Goal: Contribute content: Contribute content

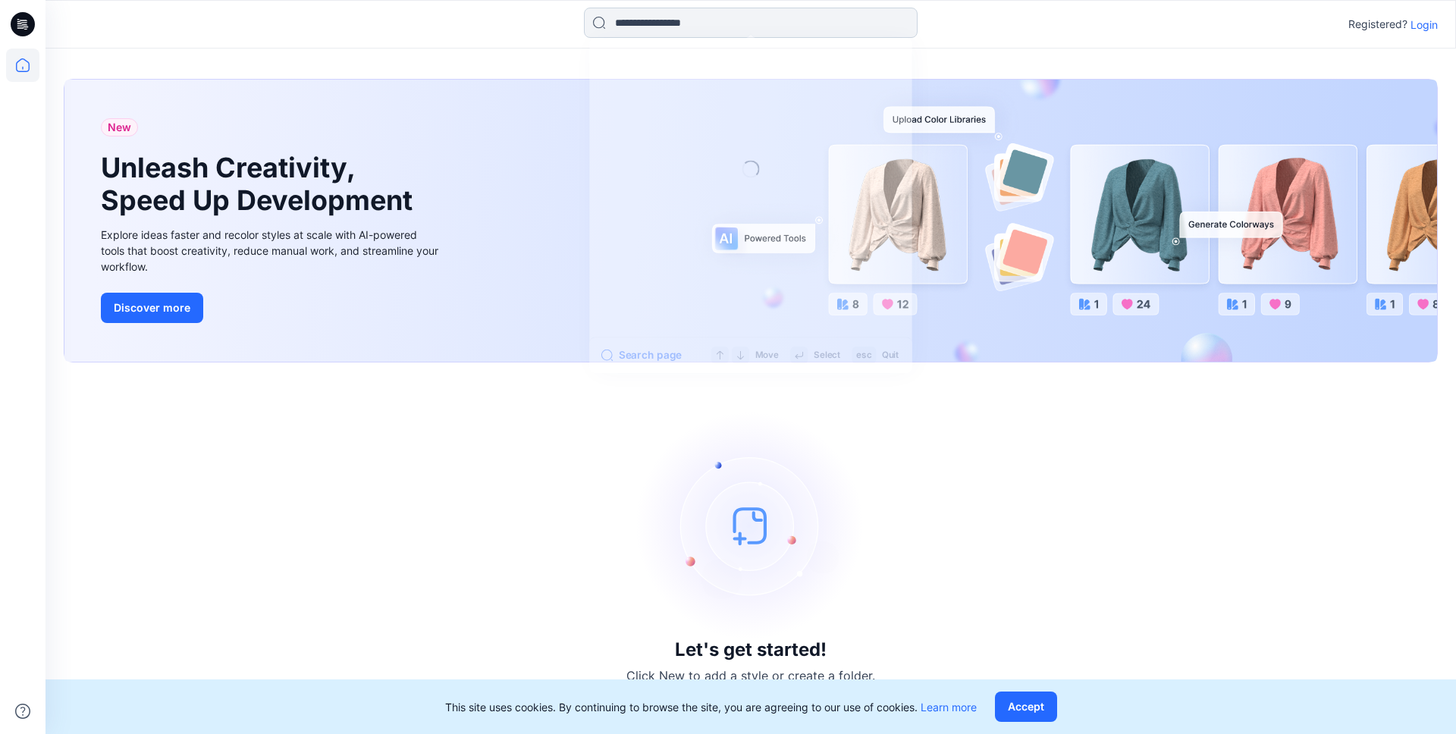
click at [692, 24] on input at bounding box center [751, 23] width 334 height 30
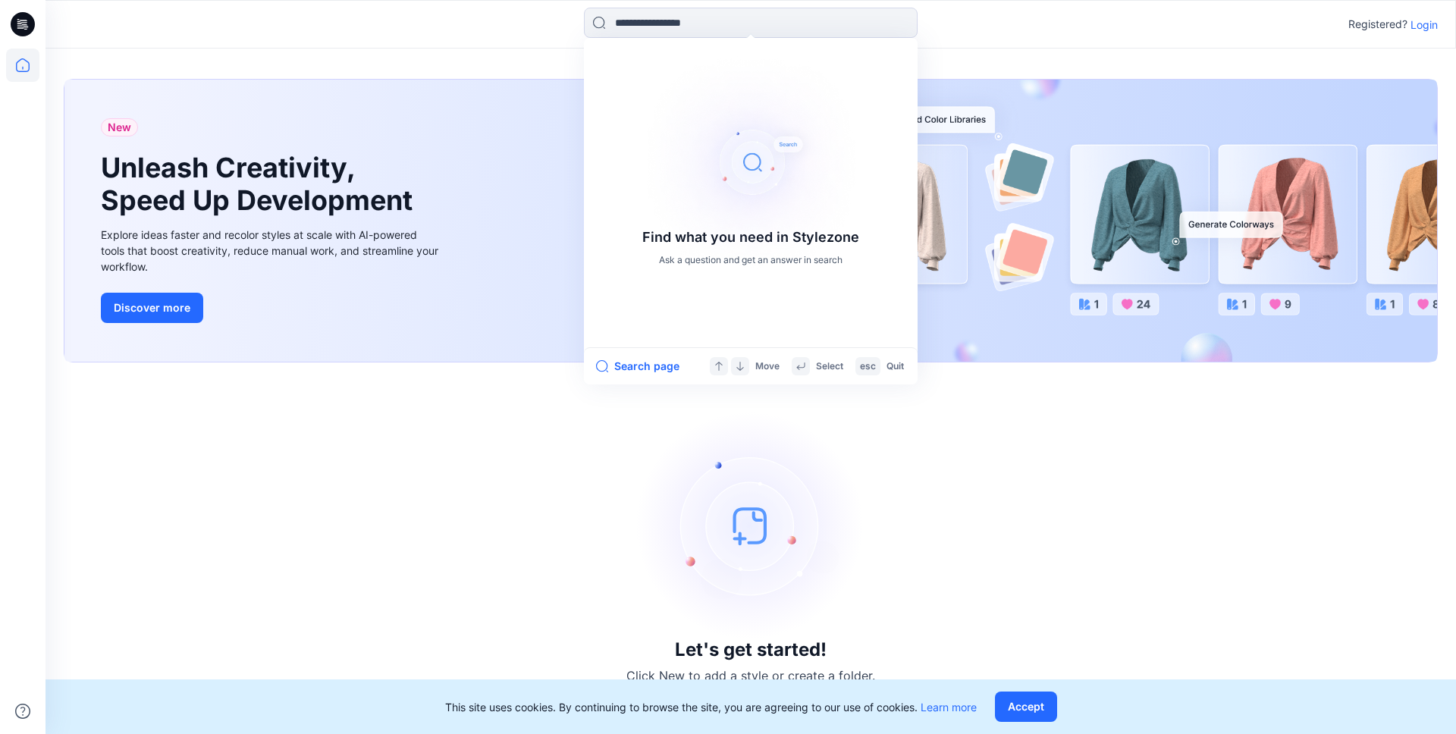
click at [1426, 21] on p "Login" at bounding box center [1423, 25] width 27 height 16
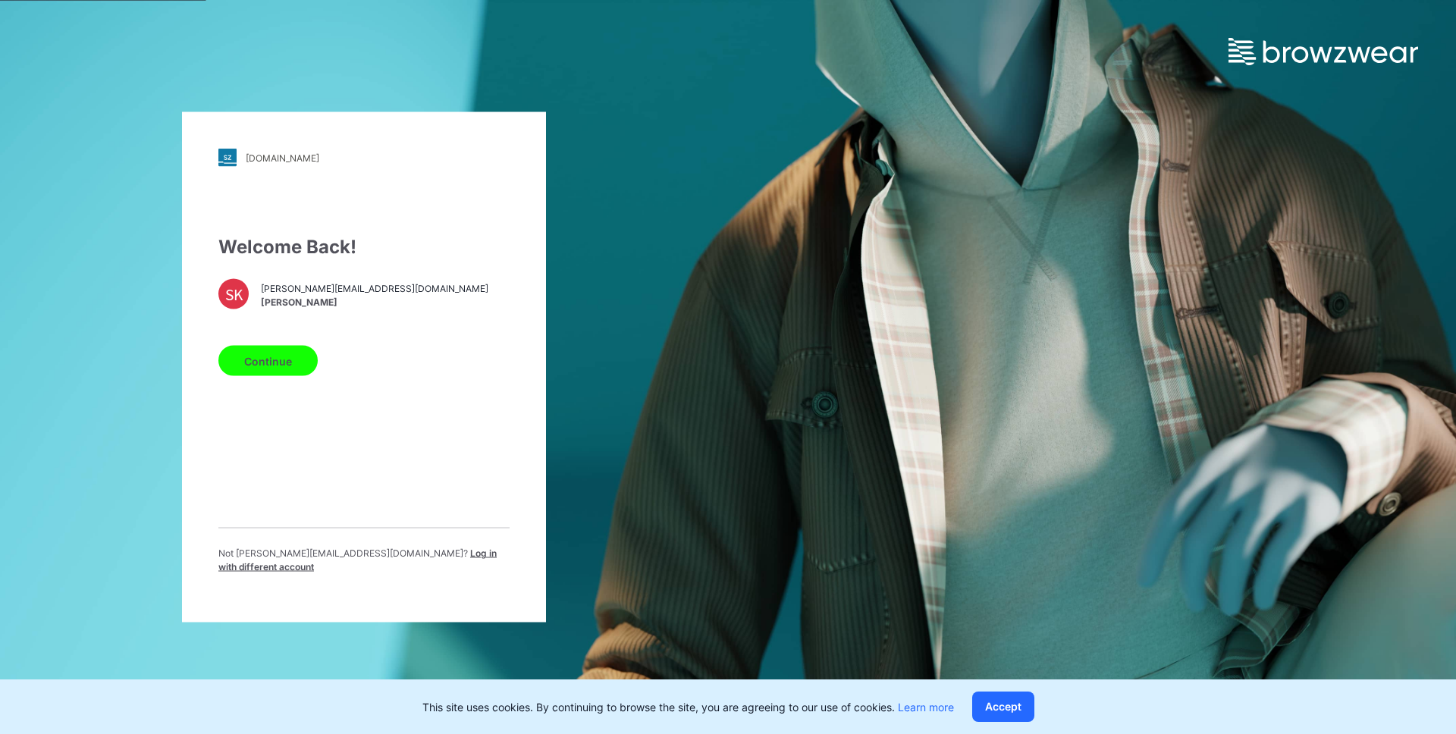
click at [277, 356] on button "Continue" at bounding box center [267, 361] width 99 height 30
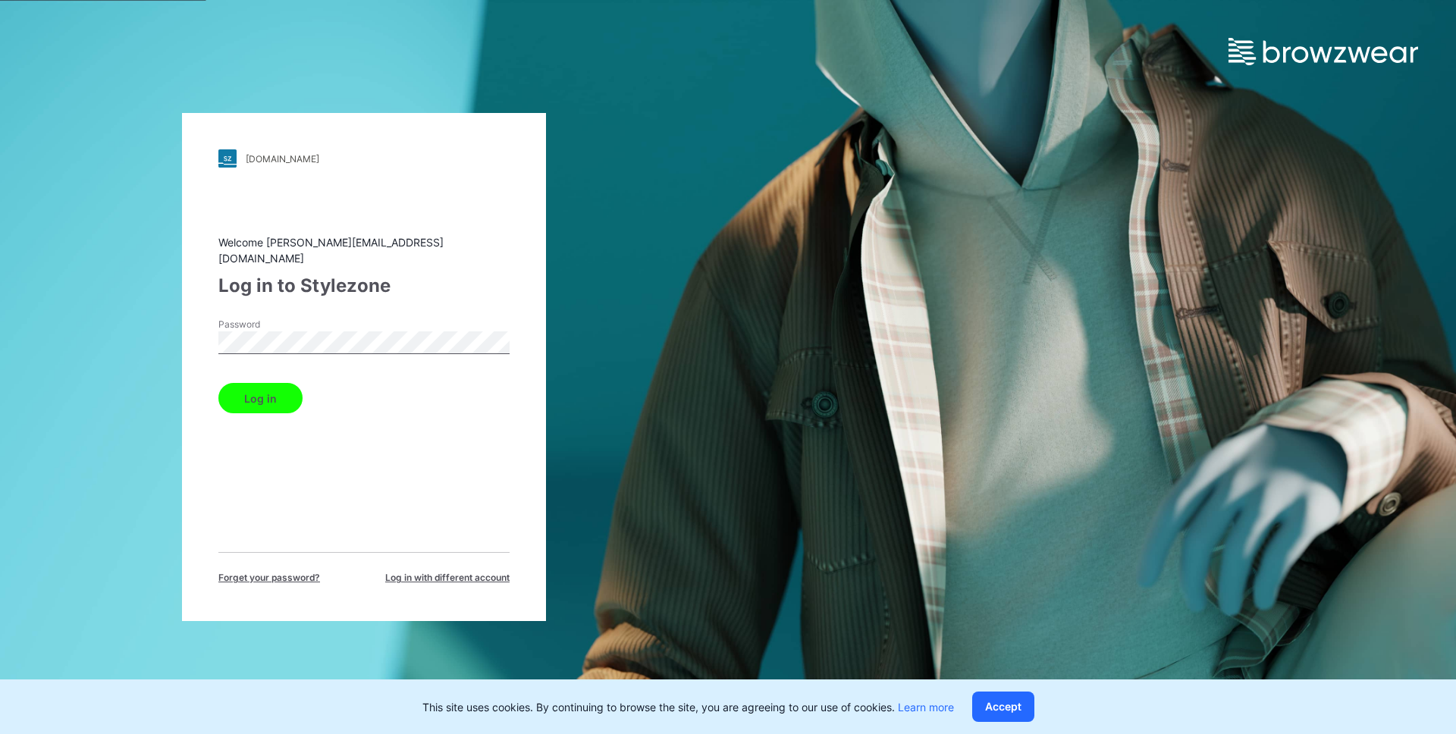
click at [275, 394] on button "Log in" at bounding box center [260, 398] width 84 height 30
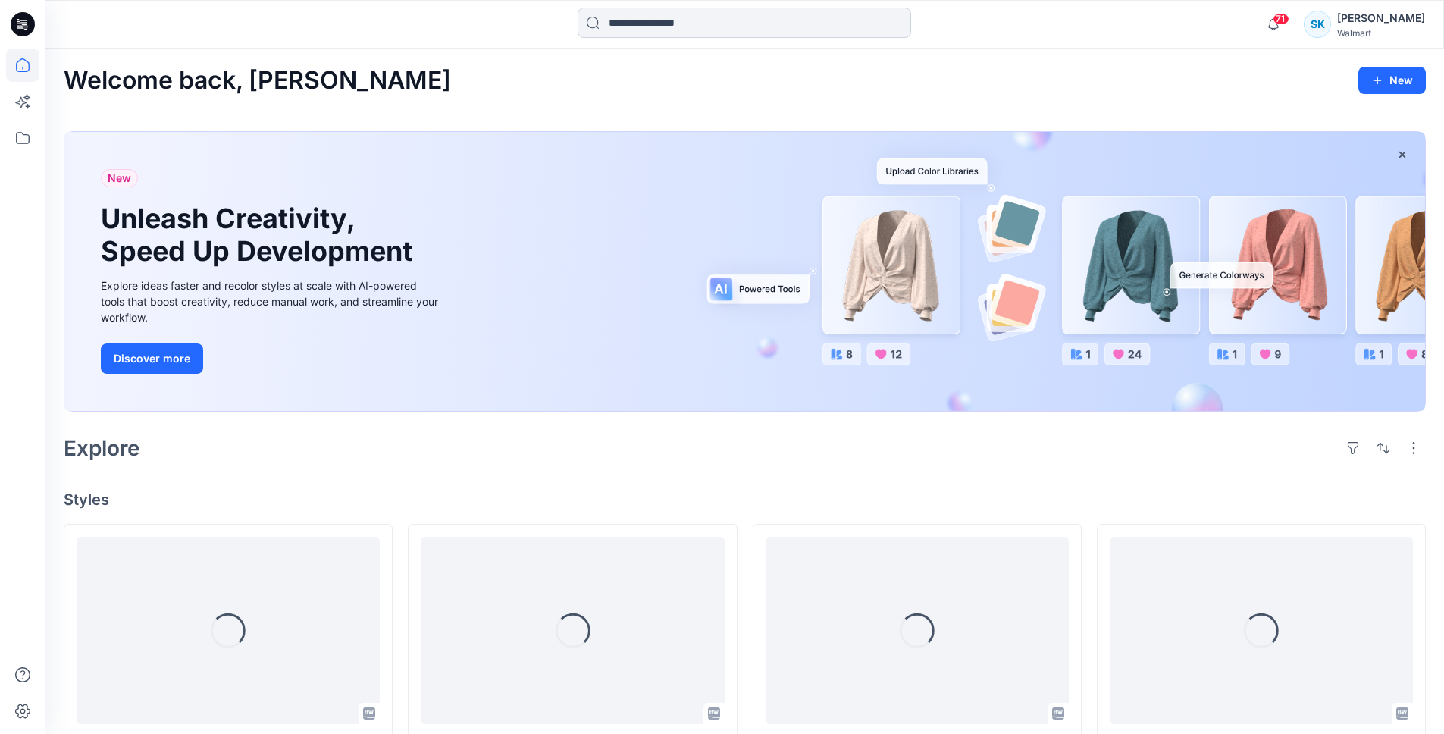
click at [654, 16] on input at bounding box center [745, 23] width 334 height 30
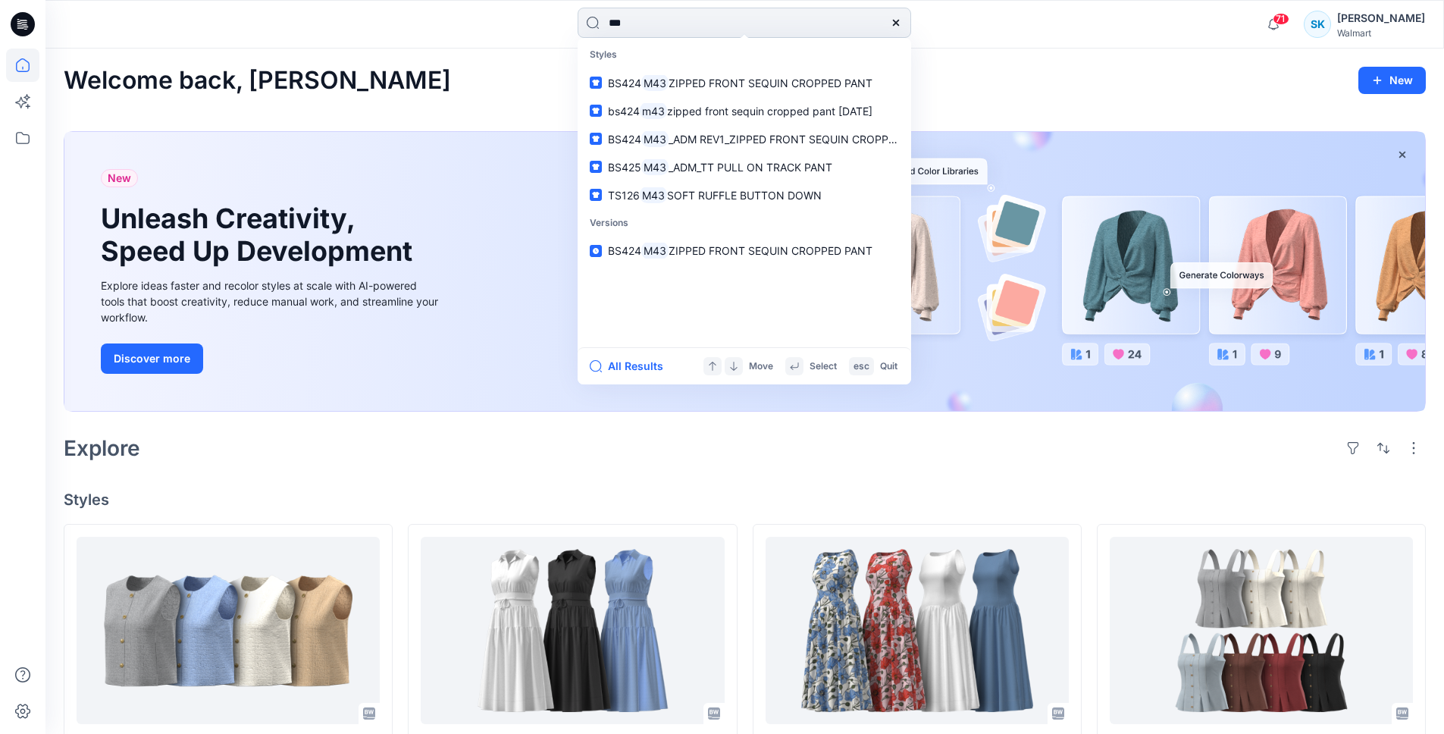
drag, startPoint x: 644, startPoint y: 27, endPoint x: 598, endPoint y: 22, distance: 45.8
click at [598, 22] on input "***" at bounding box center [745, 23] width 334 height 30
type input "***"
click at [700, 198] on span "SOFT RUFFLE BUTTON DOWN" at bounding box center [744, 195] width 155 height 13
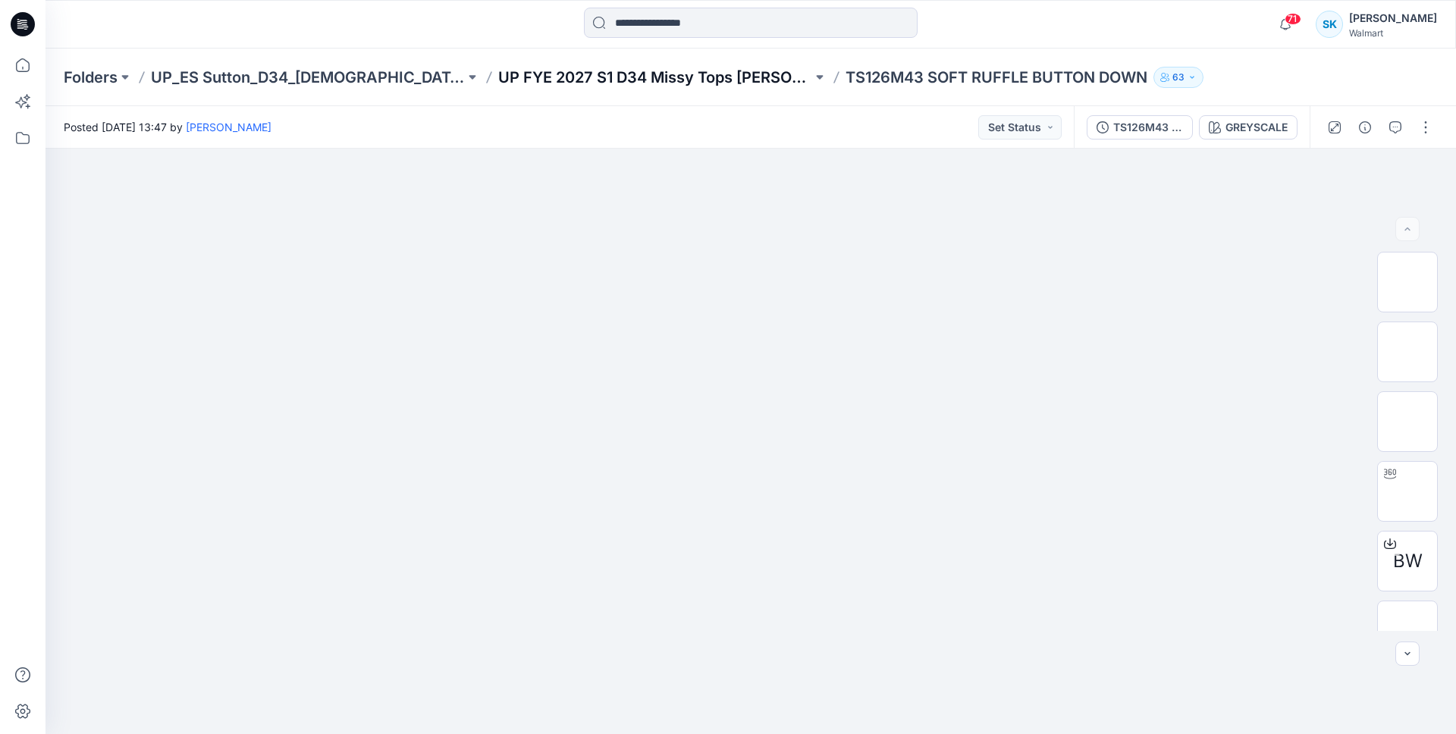
click at [726, 78] on p "UP FYE 2027 S1 D34 Missy Tops ES Sutton" at bounding box center [655, 77] width 314 height 21
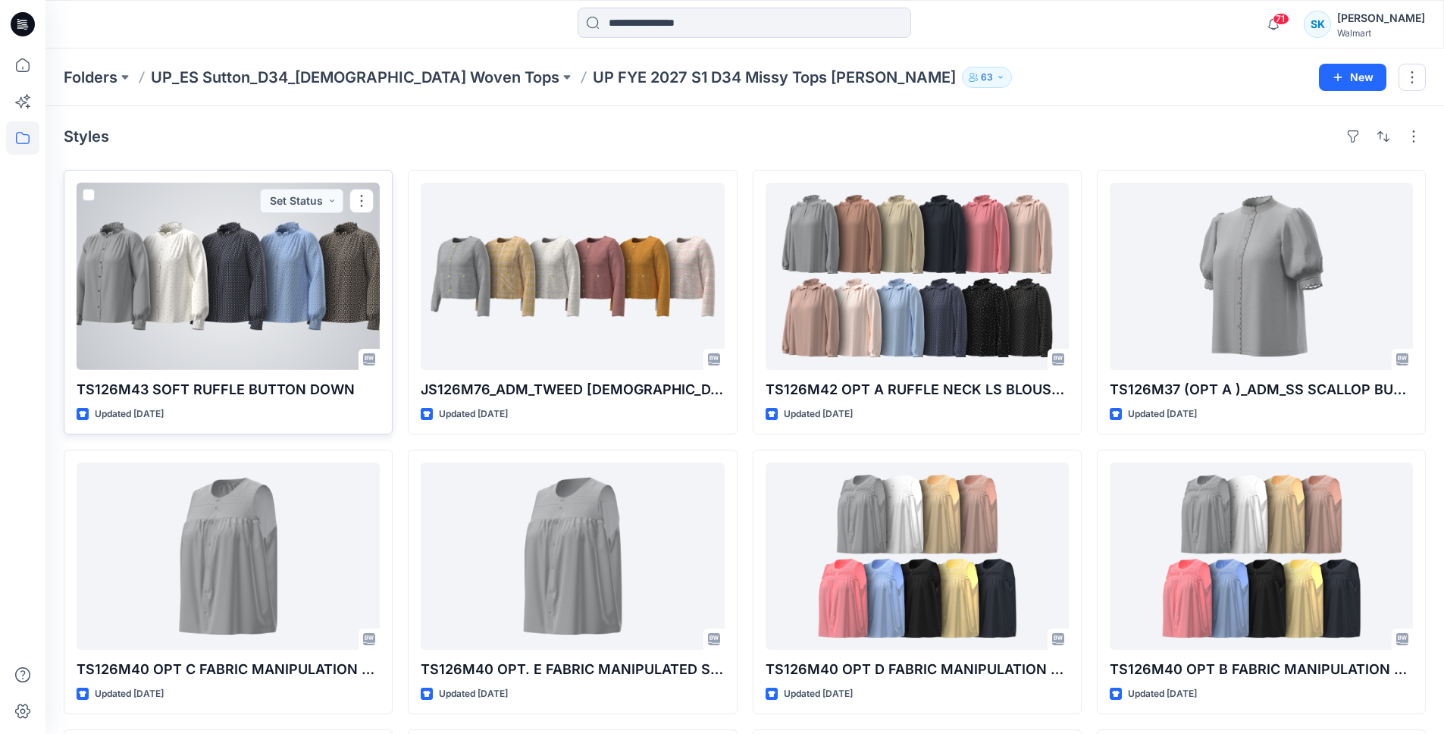
click at [286, 277] on div at bounding box center [228, 276] width 303 height 187
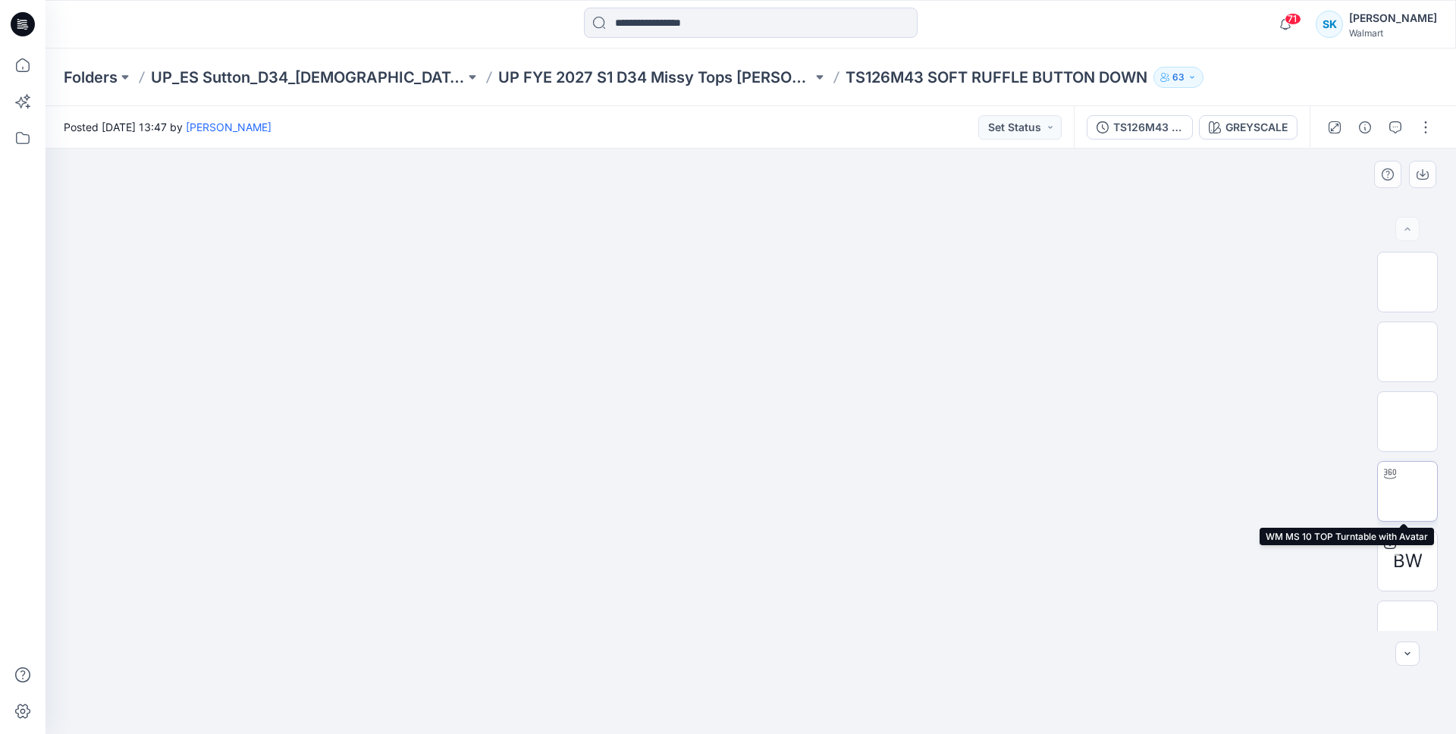
click at [1407, 491] on img at bounding box center [1407, 491] width 0 height 0
drag, startPoint x: 797, startPoint y: 342, endPoint x: 803, endPoint y: 444, distance: 102.5
click at [17, 24] on icon at bounding box center [23, 24] width 24 height 24
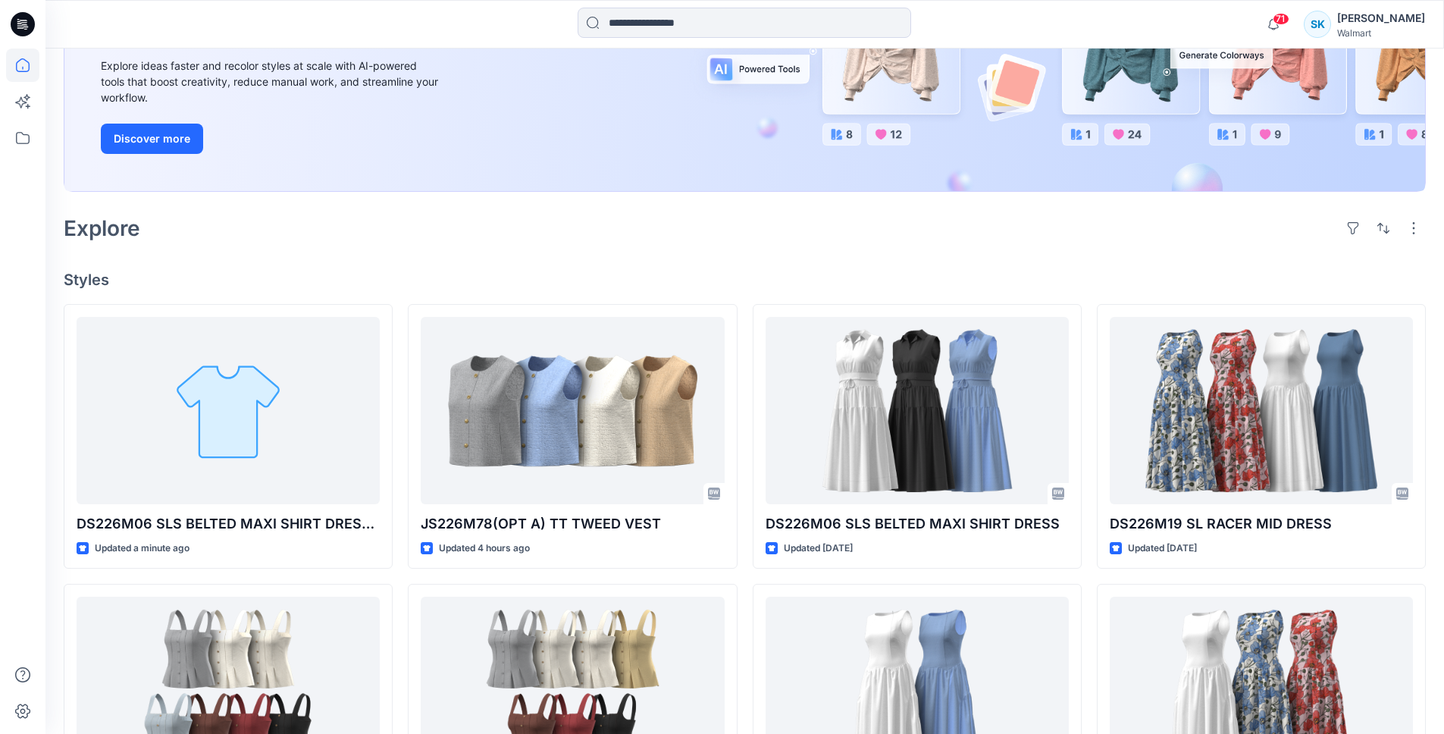
scroll to position [215, 0]
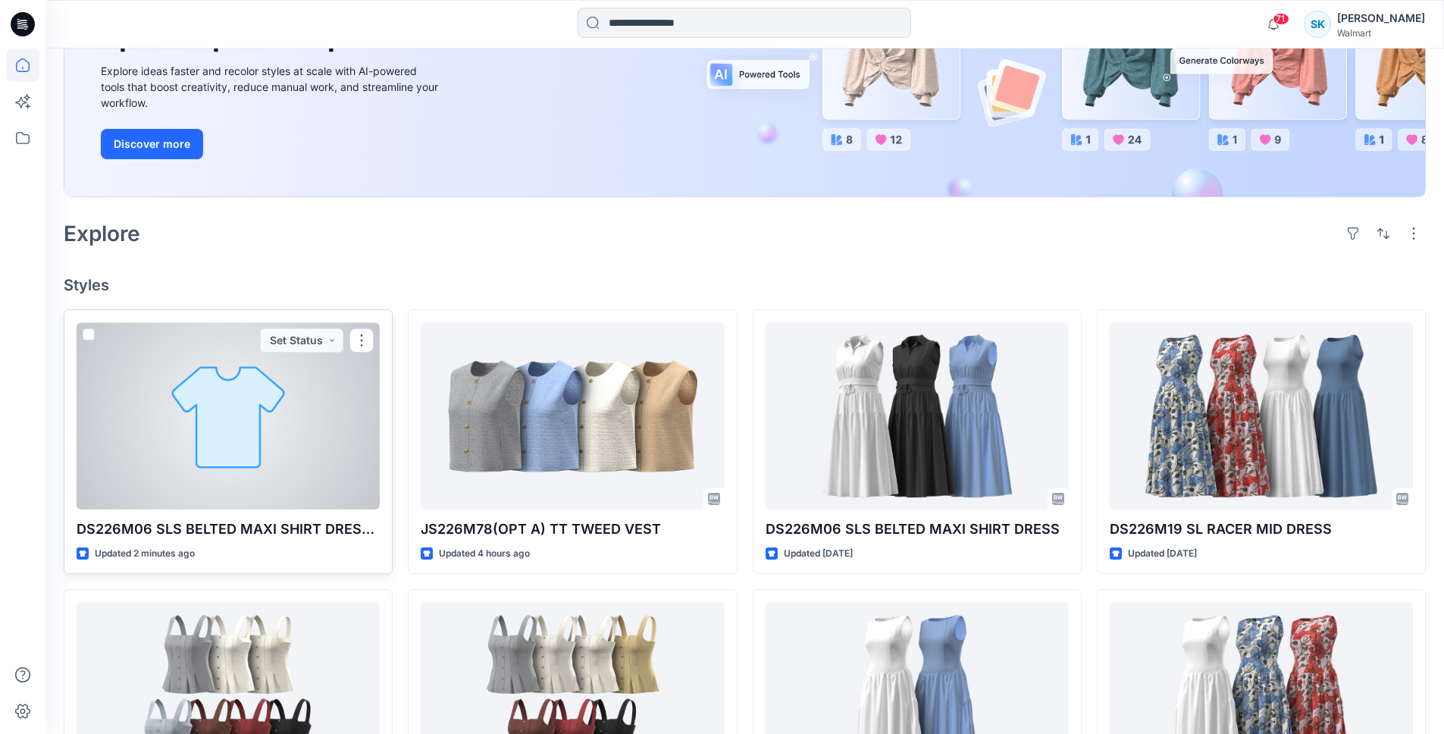
click at [270, 390] on div at bounding box center [228, 415] width 303 height 187
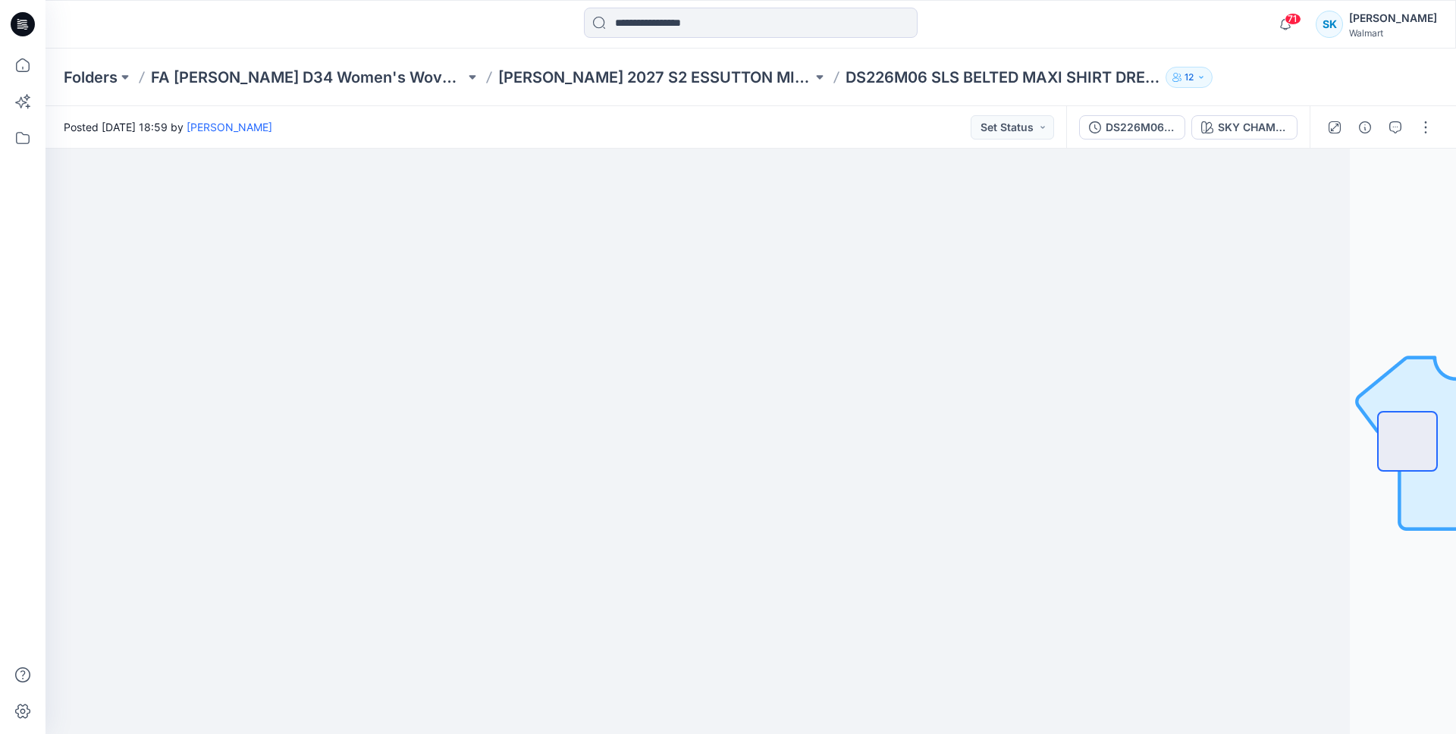
click at [113, 45] on div "71 Notifications Your style JS226M78(OPT A) TT TWEED VEST has been updated with…" at bounding box center [750, 24] width 1410 height 49
click at [27, 21] on icon at bounding box center [23, 24] width 24 height 24
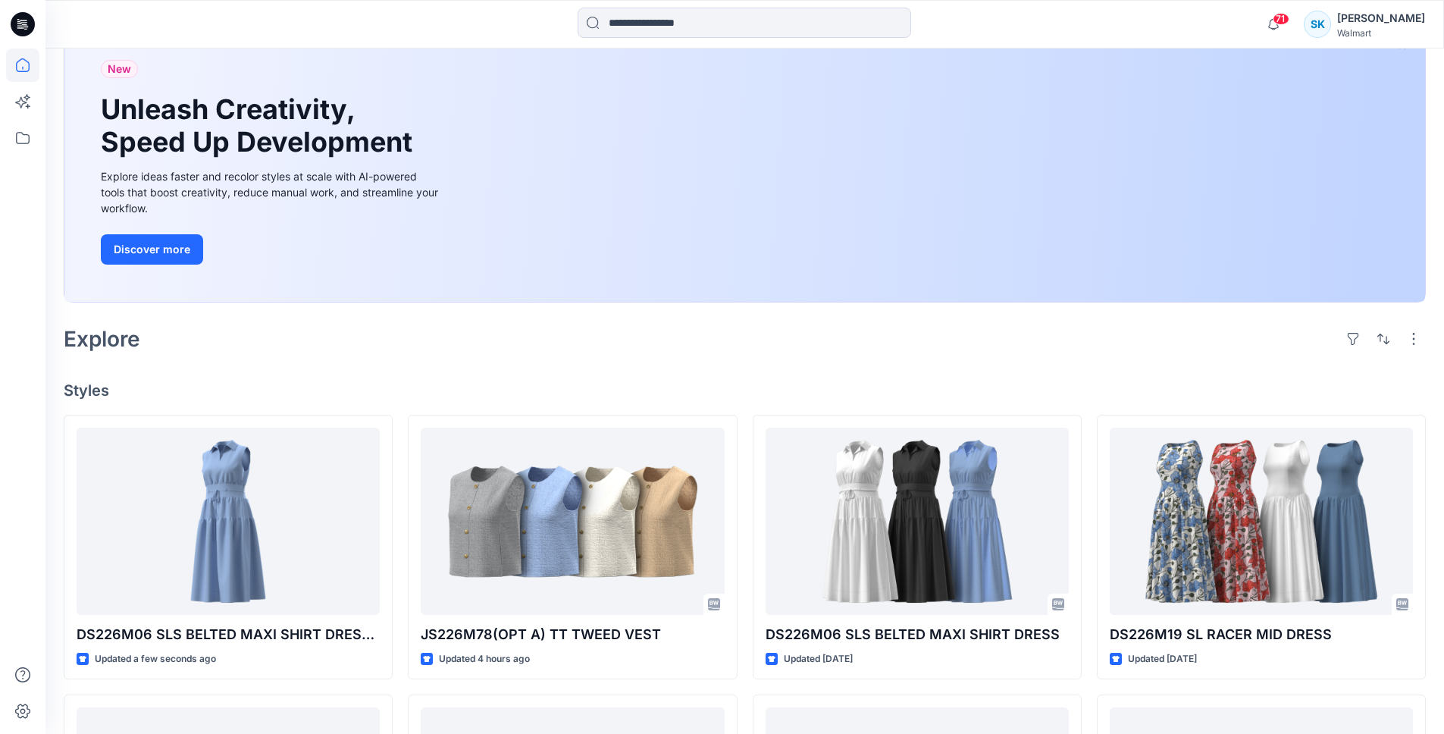
scroll to position [274, 0]
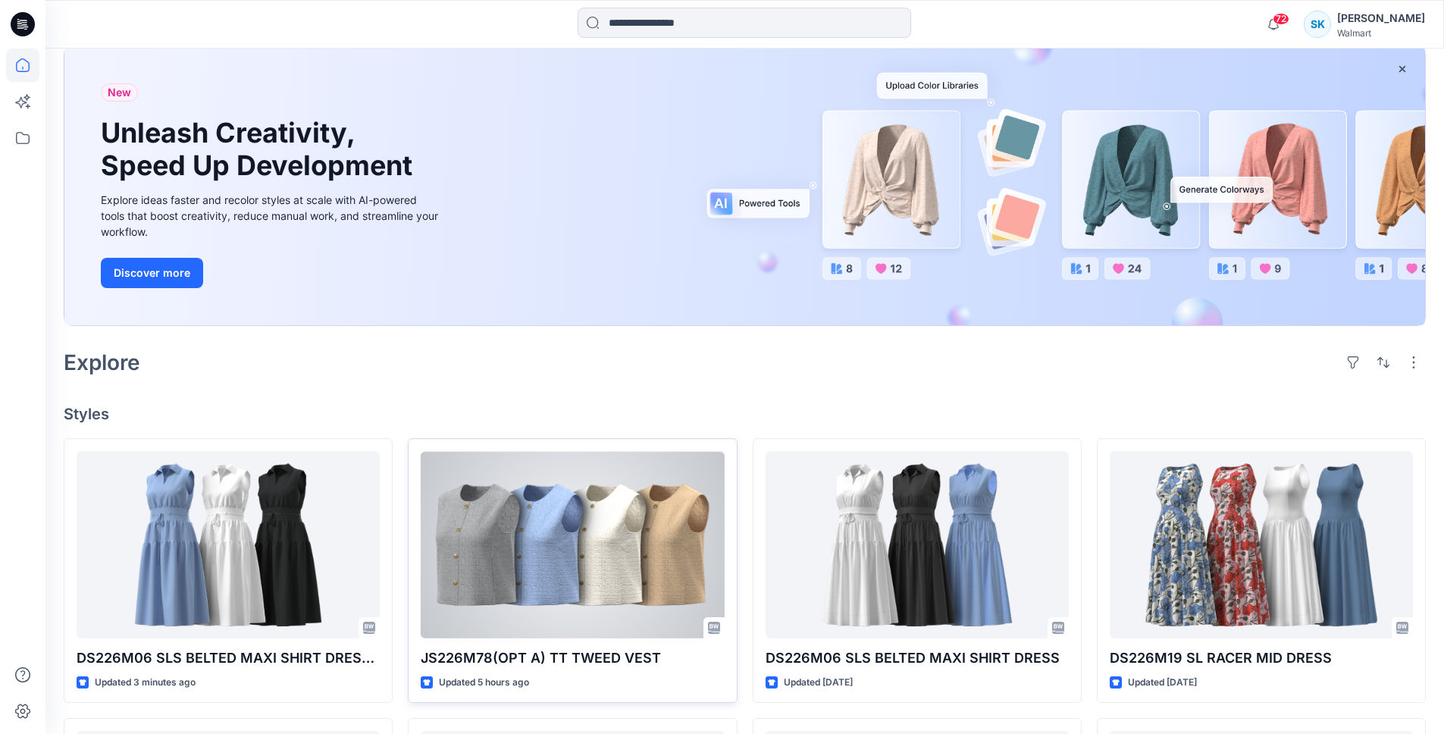
scroll to position [262, 0]
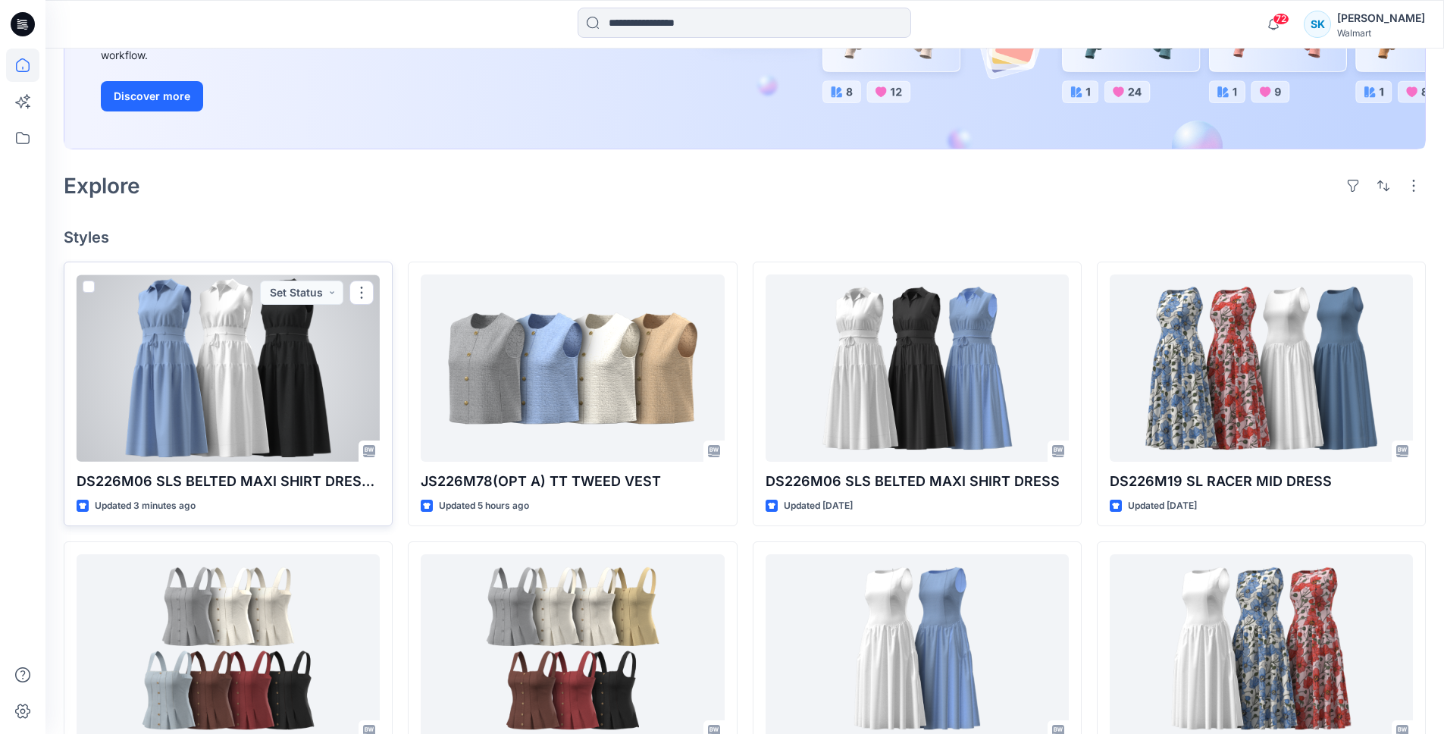
click at [310, 347] on div at bounding box center [228, 367] width 303 height 187
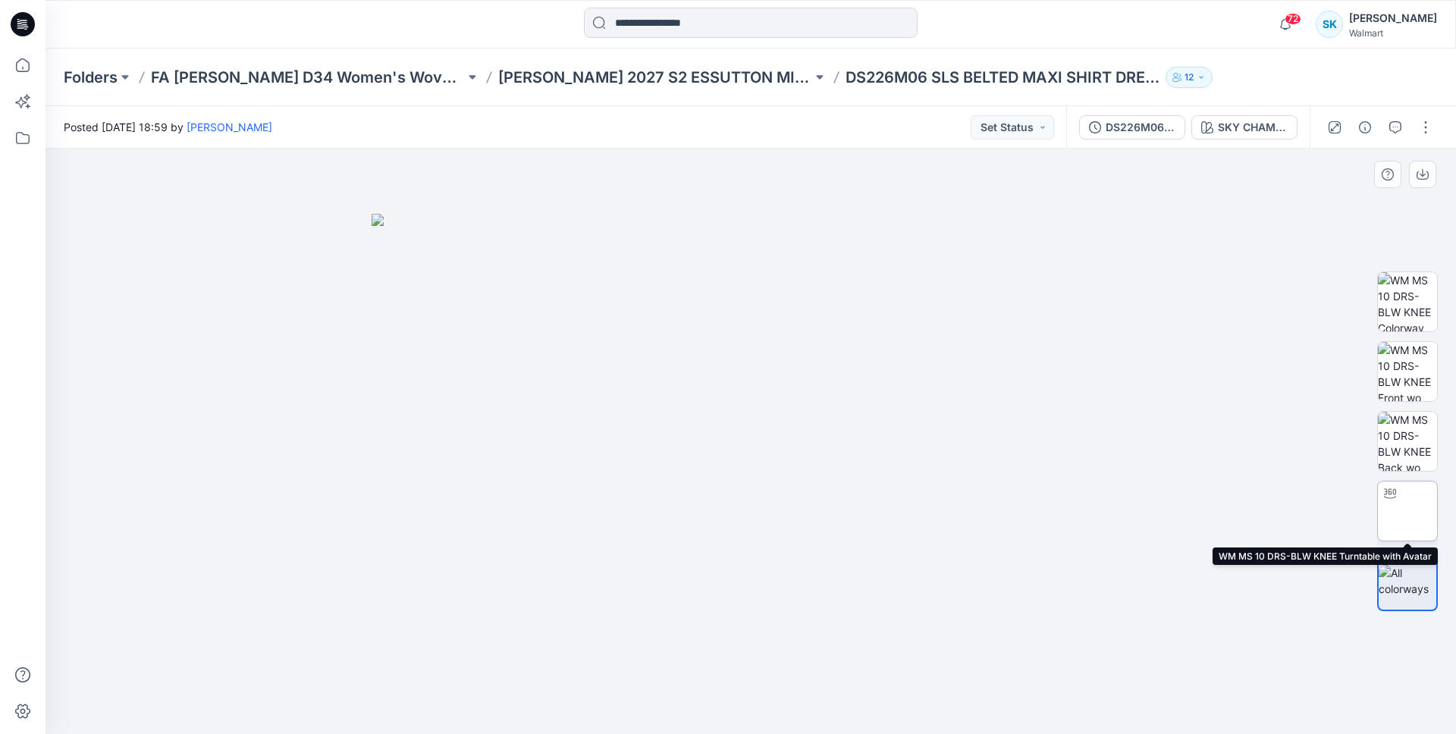
click at [1407, 511] on img at bounding box center [1407, 511] width 0 height 0
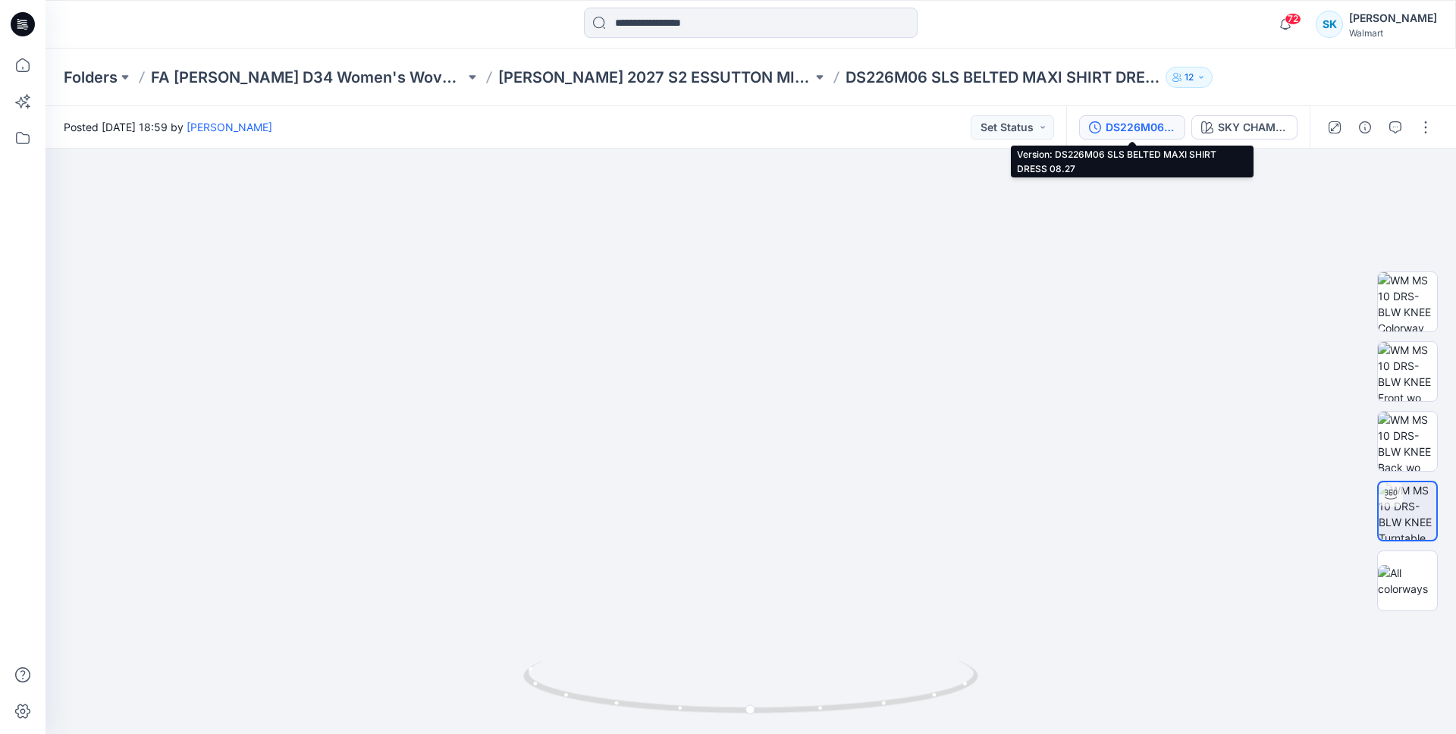
click at [1162, 128] on div "DS226M06 SLS BELTED MAXI SHIRT DRESS 08.27" at bounding box center [1140, 127] width 70 height 17
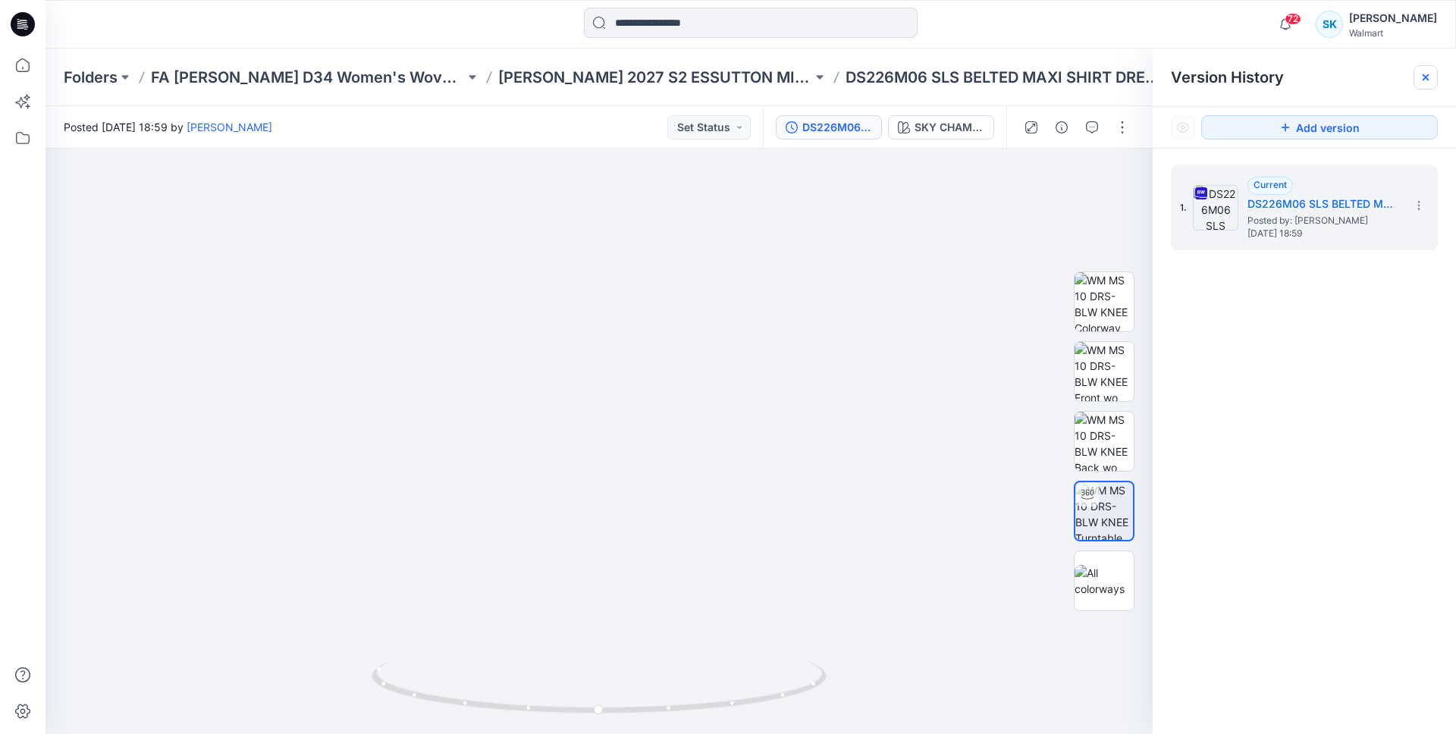
click at [1428, 76] on icon at bounding box center [1425, 77] width 12 height 12
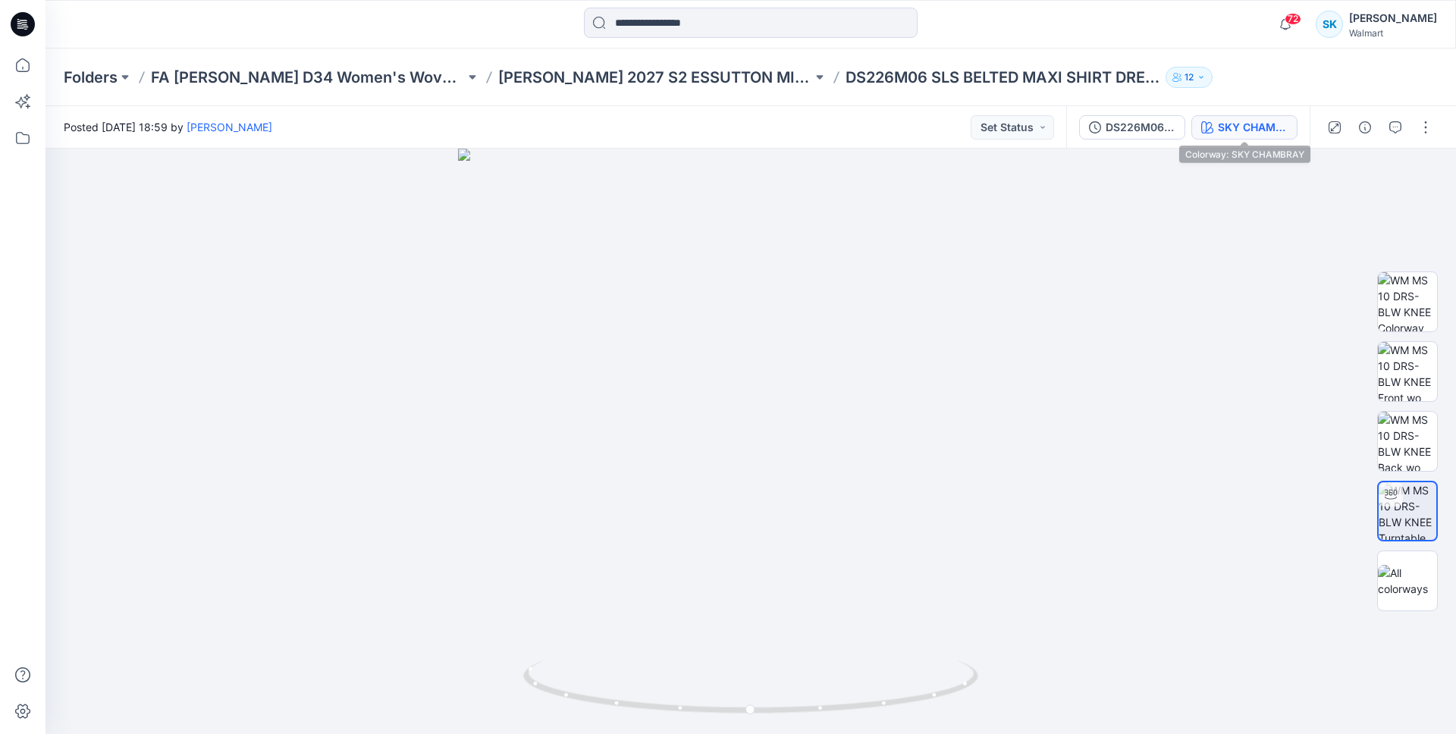
click at [1241, 122] on div "SKY CHAMBRAY" at bounding box center [1253, 127] width 70 height 17
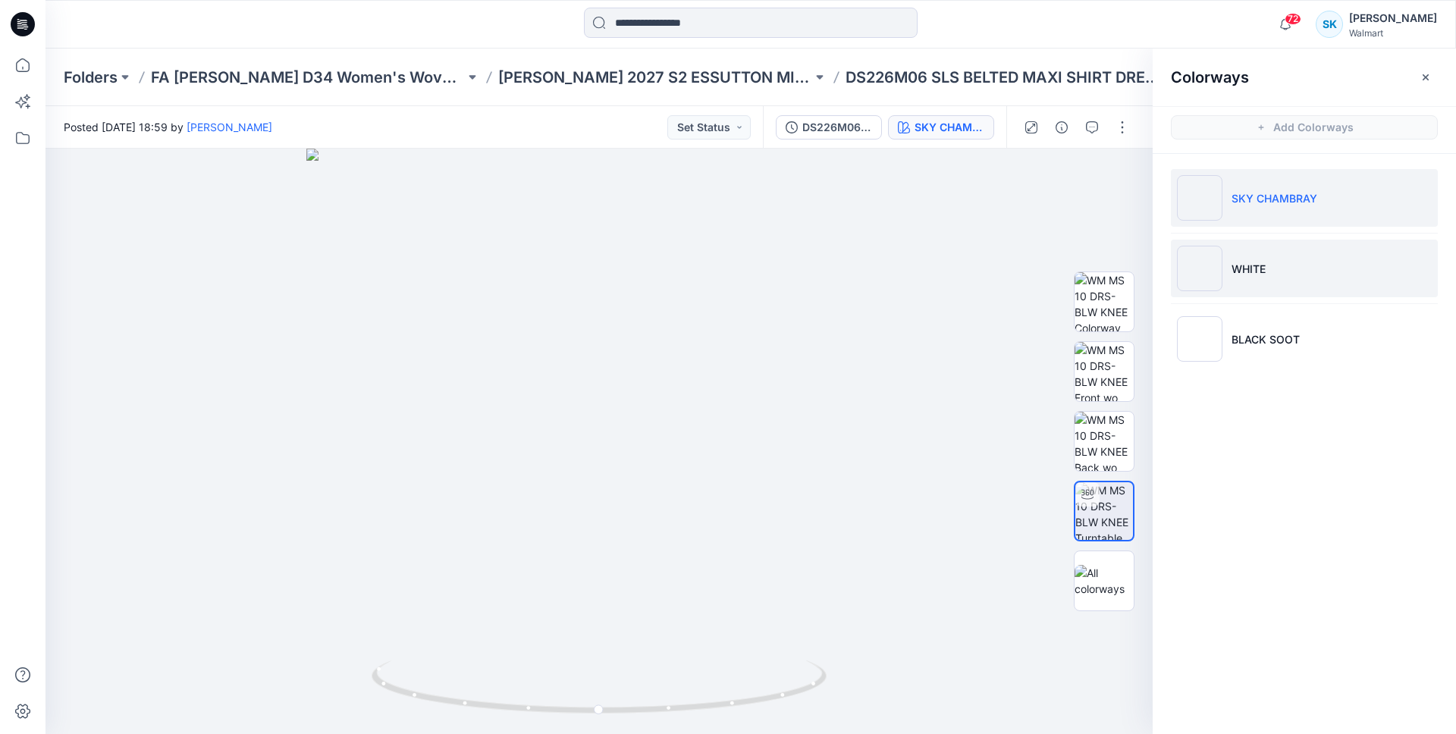
click at [1306, 268] on li "WHITE" at bounding box center [1304, 269] width 267 height 58
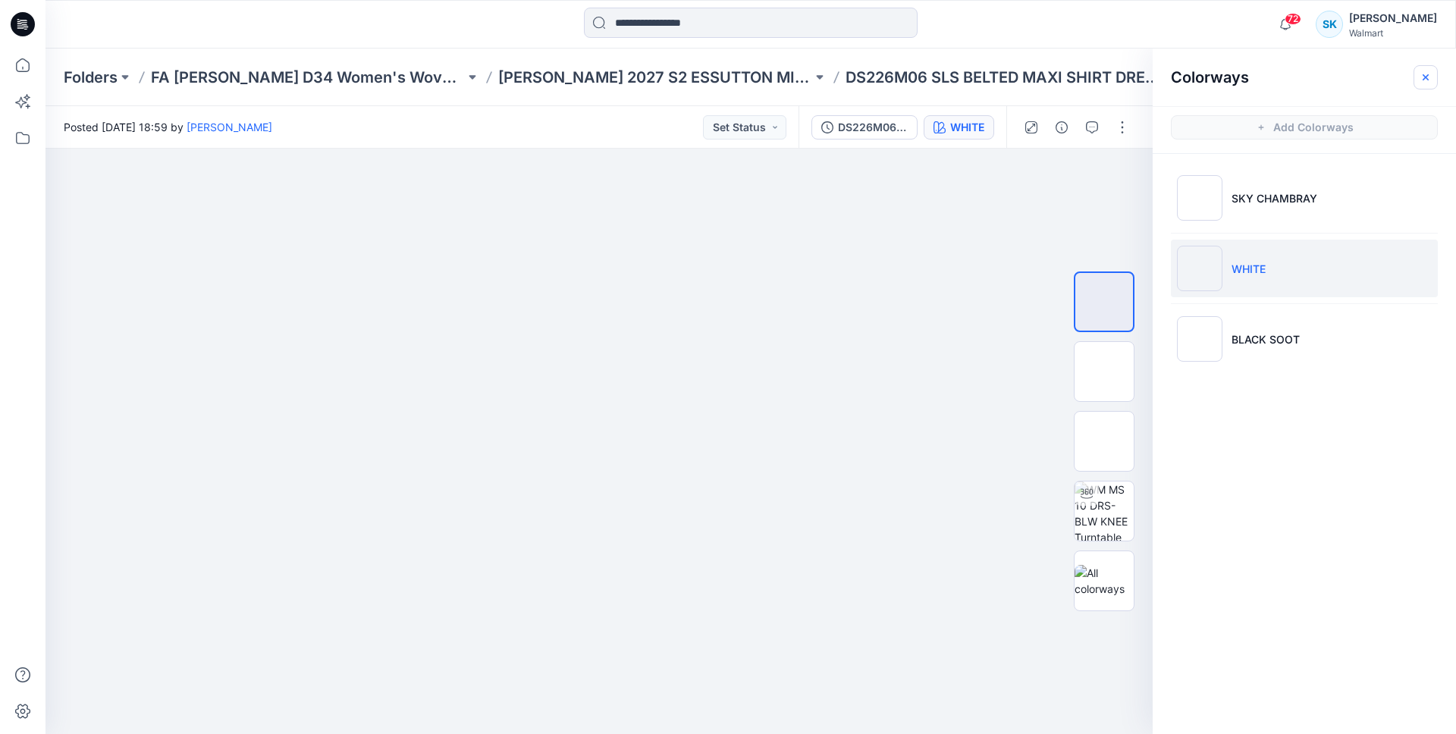
click at [1433, 77] on button "button" at bounding box center [1425, 77] width 24 height 24
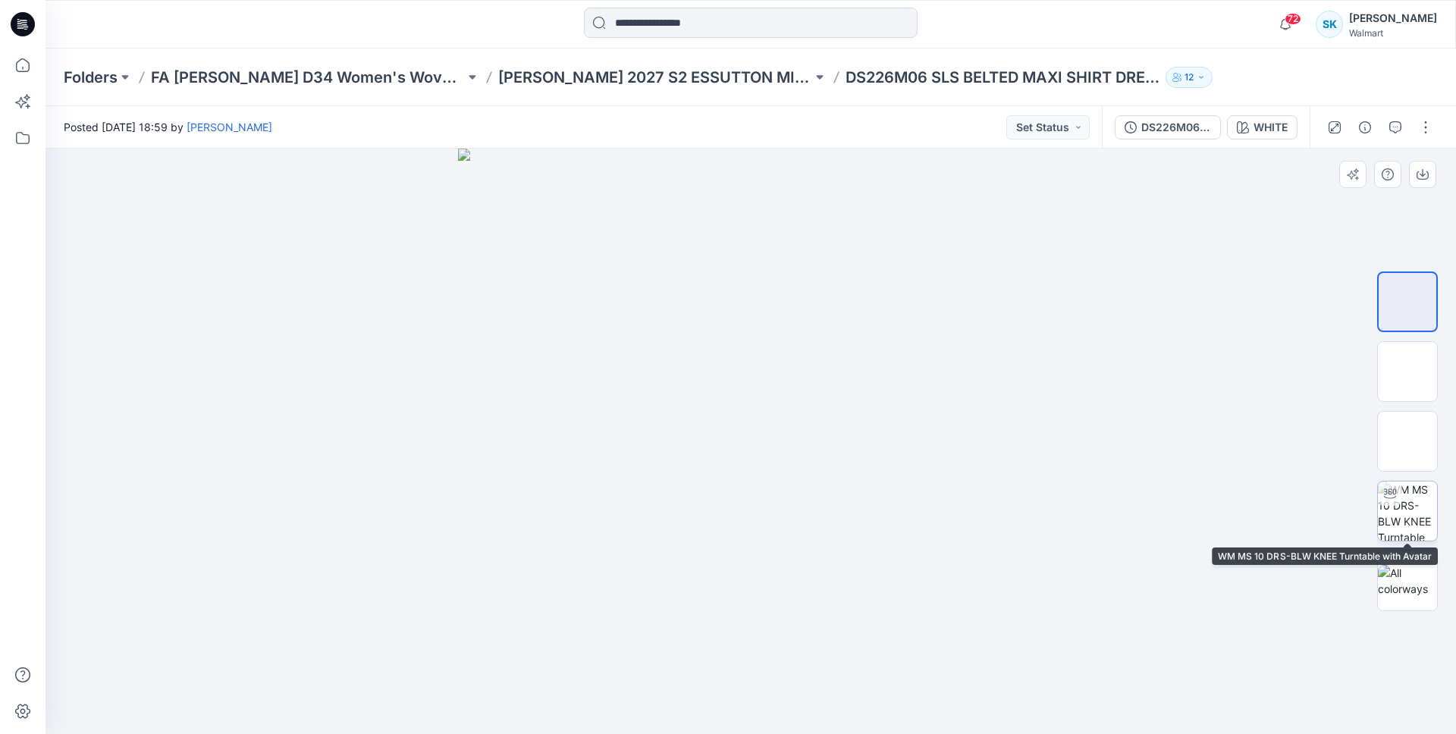
click at [1403, 523] on img at bounding box center [1407, 510] width 59 height 59
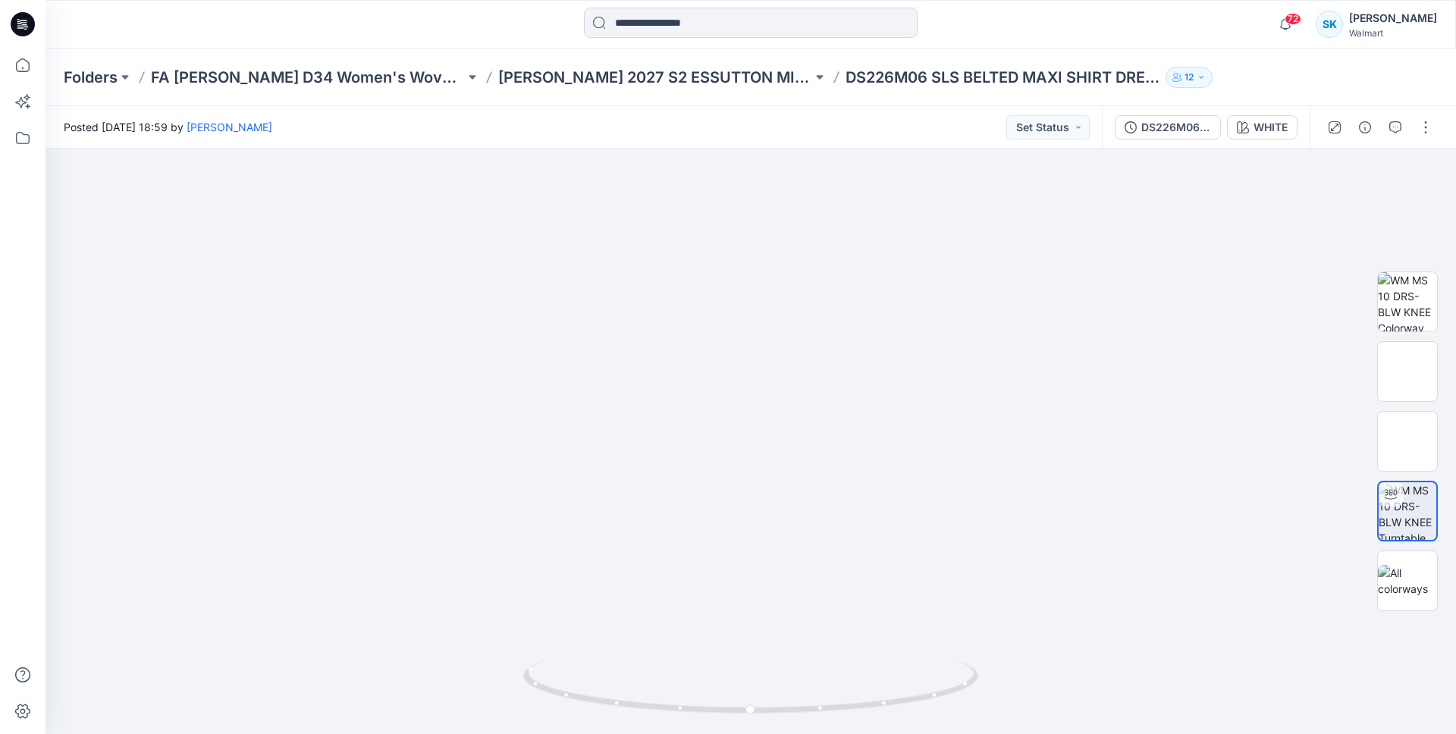
click at [1124, 45] on div "72 Notifications Your style DS226M06 SLS BELTED MAXI SHIRT DRESS 08.27 is ready…" at bounding box center [750, 24] width 1410 height 49
click at [792, 124] on div "Posted Wednesday, August 27, 2025 18:59 by Sarah Keep Set Status" at bounding box center [573, 127] width 1056 height 42
click at [779, 126] on div "Posted Wednesday, August 27, 2025 18:59 by Sarah Keep Set Status" at bounding box center [573, 127] width 1056 height 42
click at [784, 122] on div "Posted Wednesday, August 27, 2025 18:59 by Sarah Keep Set Status" at bounding box center [573, 127] width 1056 height 42
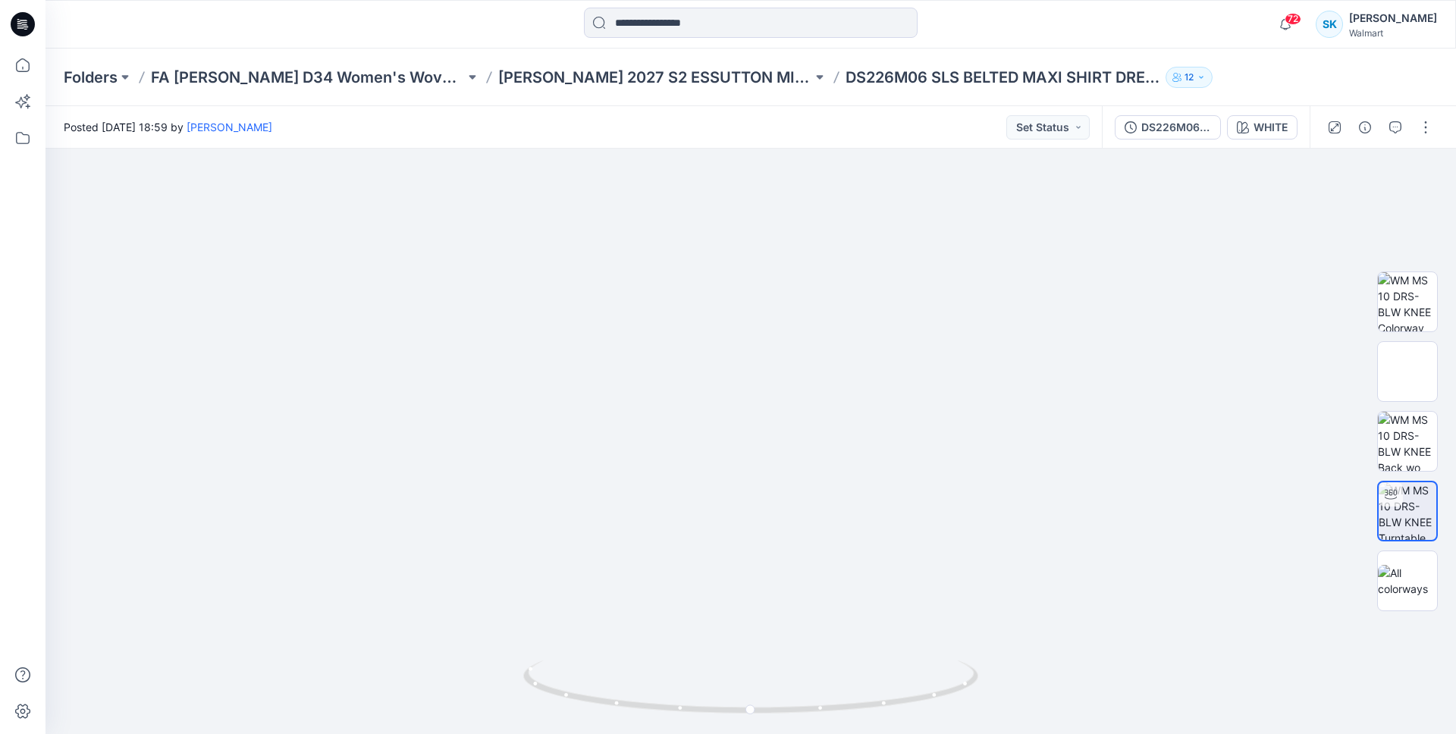
click at [768, 123] on div "Posted Wednesday, August 27, 2025 18:59 by Sarah Keep Set Status" at bounding box center [573, 127] width 1056 height 42
drag, startPoint x: 751, startPoint y: 121, endPoint x: 732, endPoint y: 120, distance: 19.0
click at [749, 121] on div "Posted Wednesday, August 27, 2025 18:59 by Sarah Keep Set Status" at bounding box center [573, 127] width 1056 height 42
click at [732, 120] on div "Posted Wednesday, August 27, 2025 18:59 by Sarah Keep Set Status" at bounding box center [573, 127] width 1056 height 42
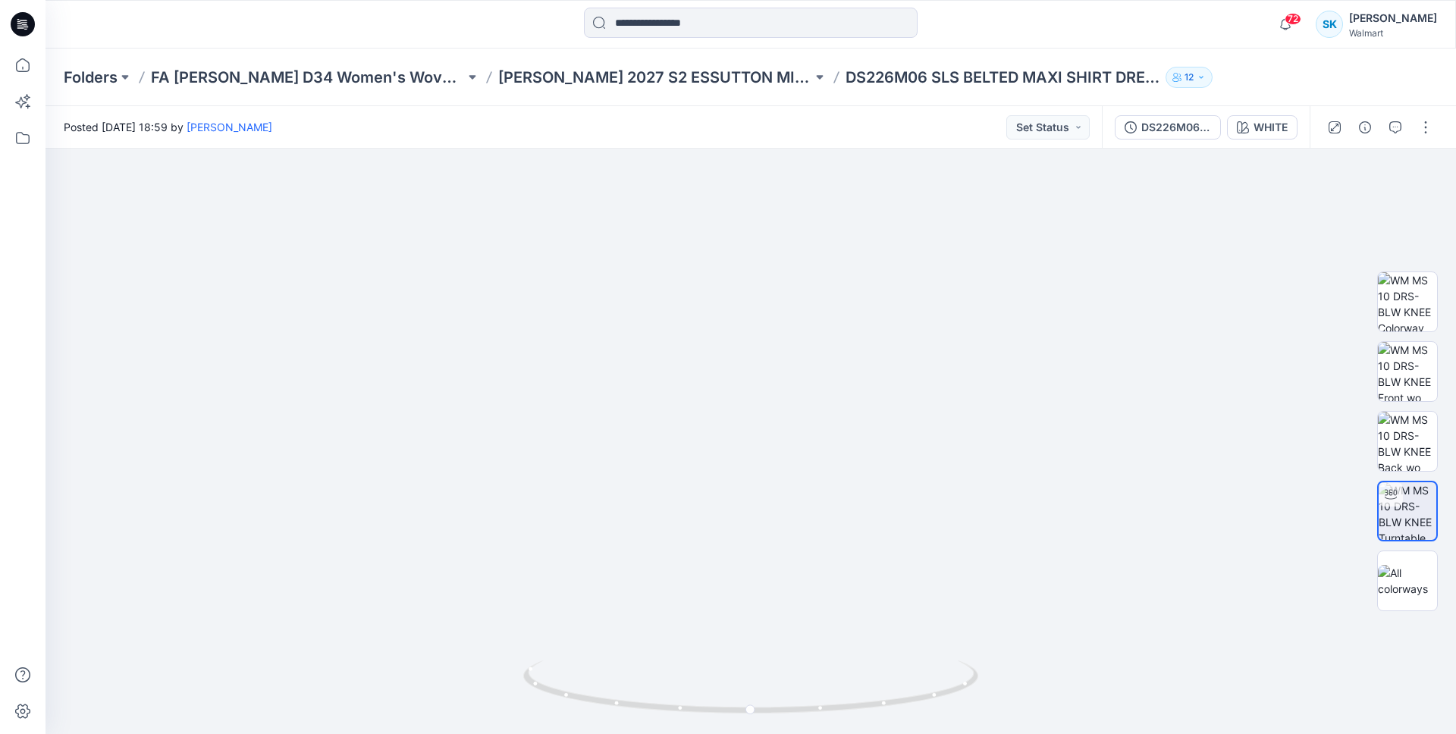
click at [732, 120] on div "Posted Wednesday, August 27, 2025 18:59 by Sarah Keep Set Status" at bounding box center [573, 127] width 1056 height 42
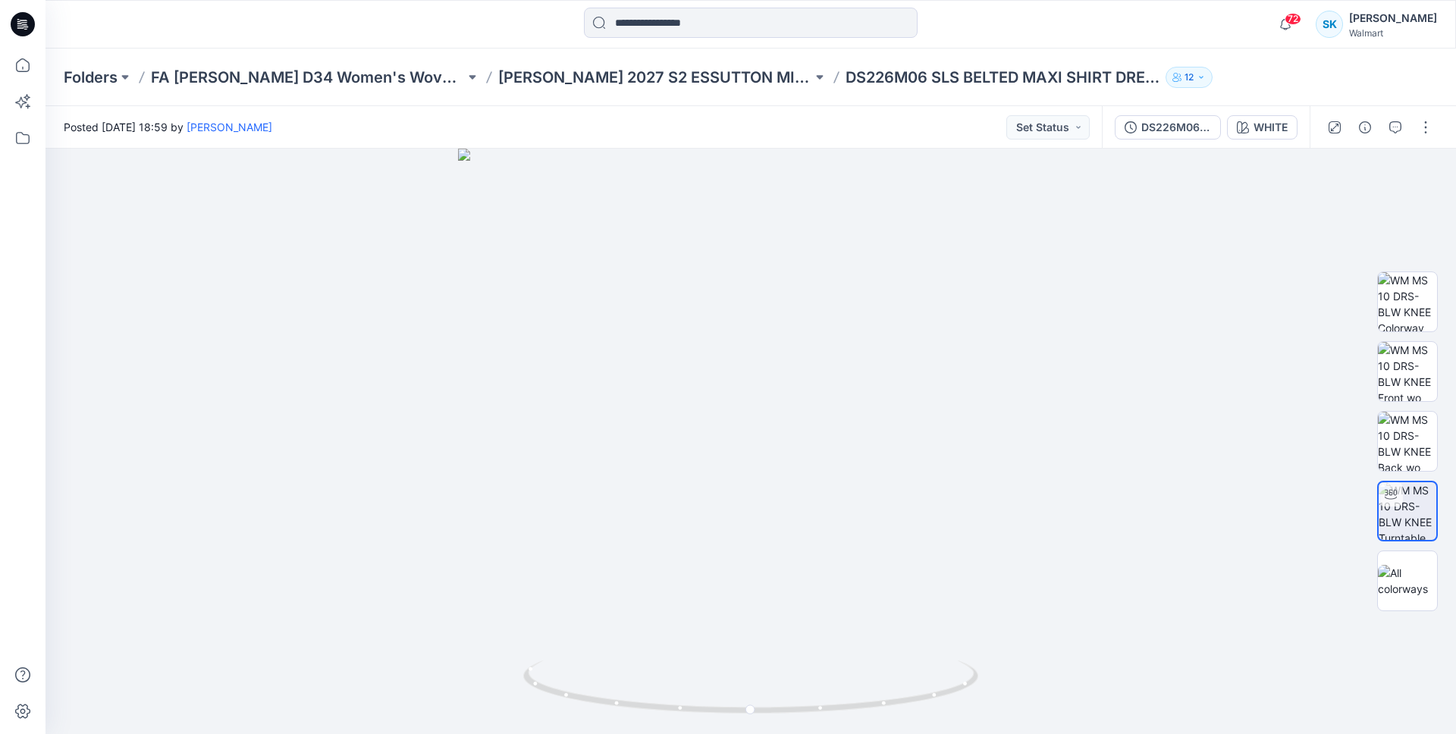
click at [732, 120] on div "Posted Wednesday, August 27, 2025 18:59 by Sarah Keep Set Status" at bounding box center [573, 127] width 1056 height 42
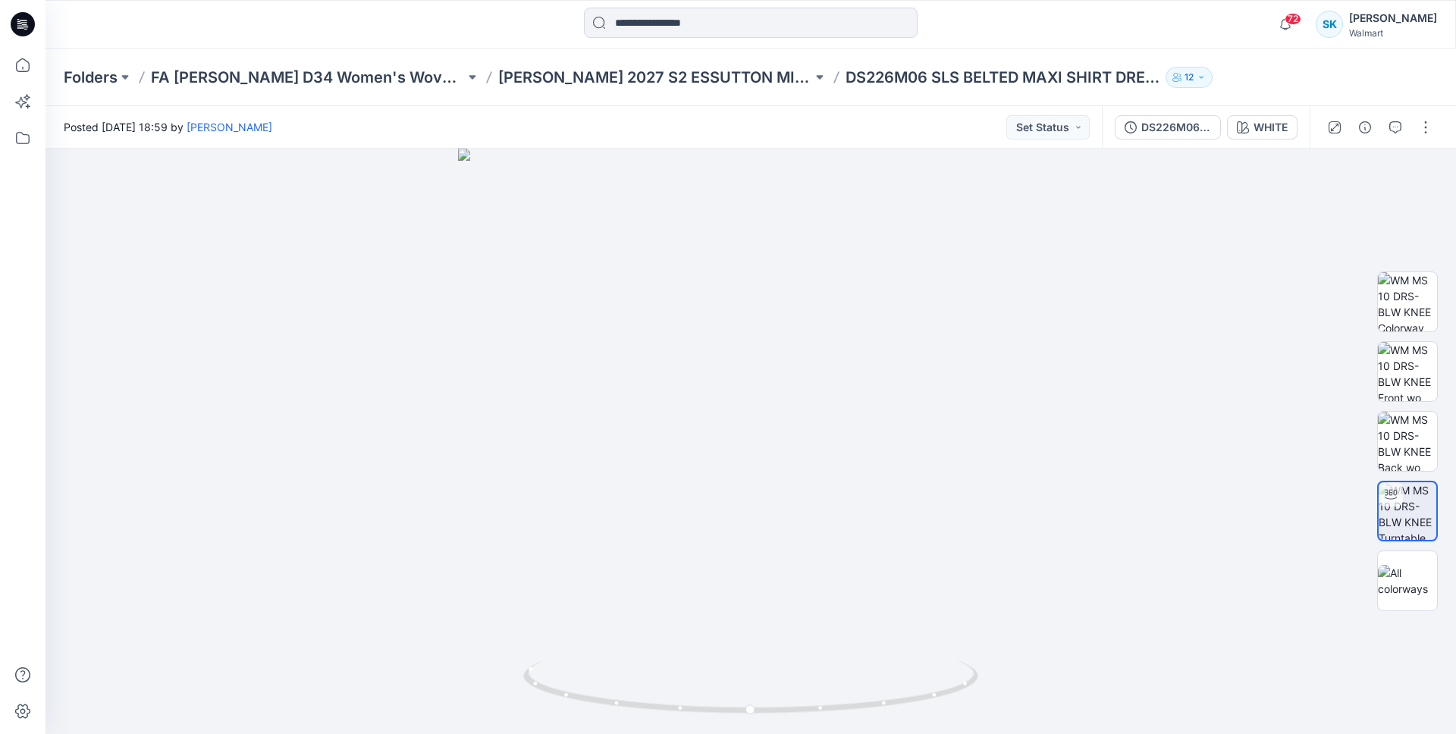
click at [732, 120] on div "Posted Wednesday, August 27, 2025 18:59 by Sarah Keep Set Status" at bounding box center [573, 127] width 1056 height 42
click at [1431, 128] on button "button" at bounding box center [1425, 127] width 24 height 24
click at [1378, 200] on button "Edit" at bounding box center [1362, 205] width 140 height 28
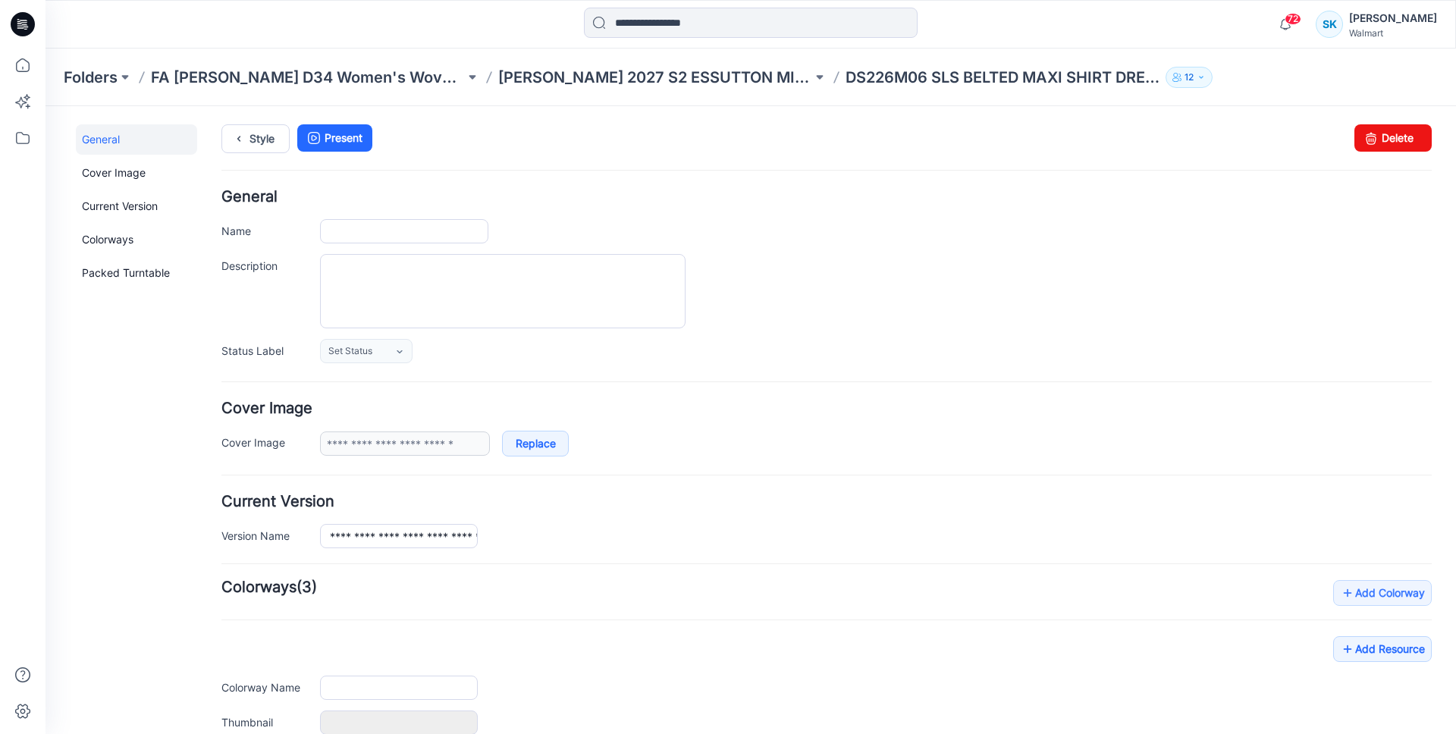
type input "**********"
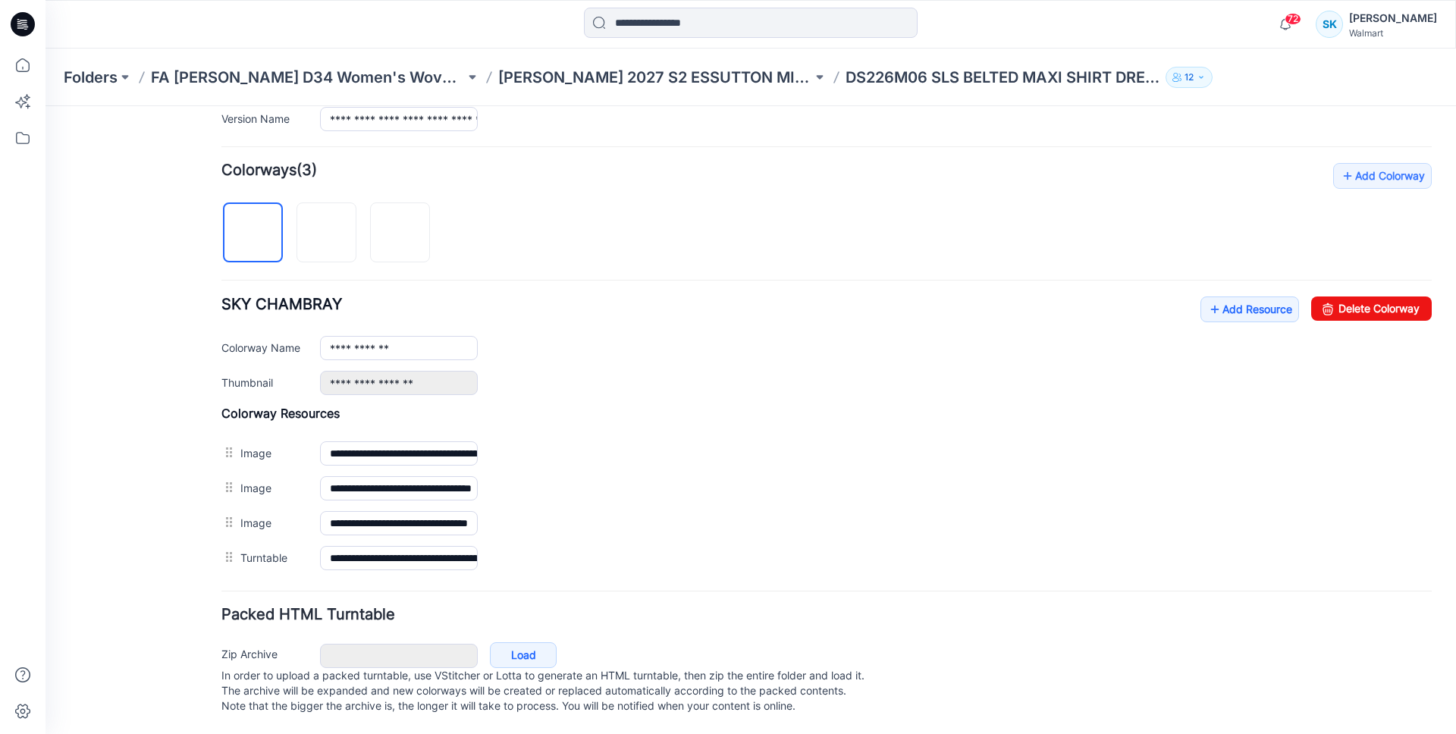
scroll to position [432, 0]
click at [1234, 296] on link "Add Resource" at bounding box center [1249, 309] width 99 height 26
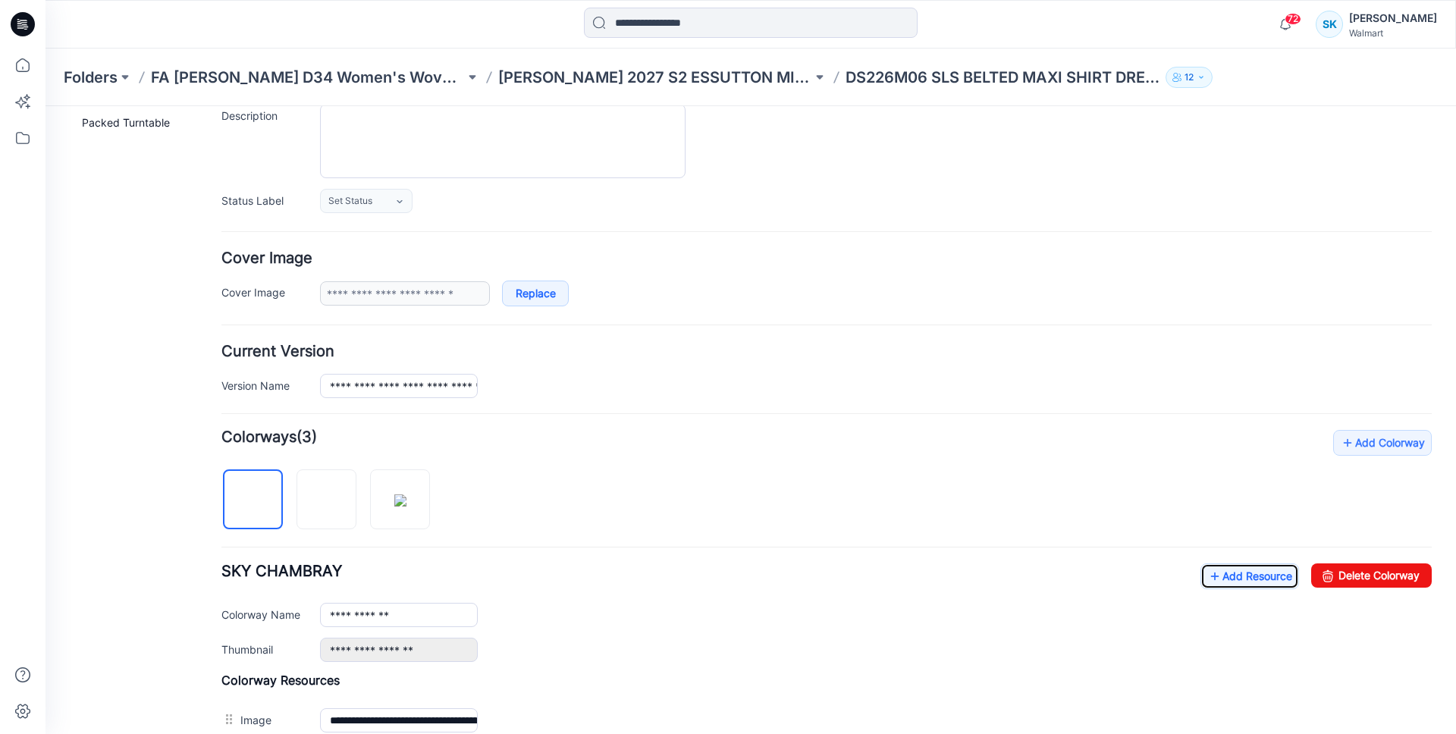
scroll to position [0, 0]
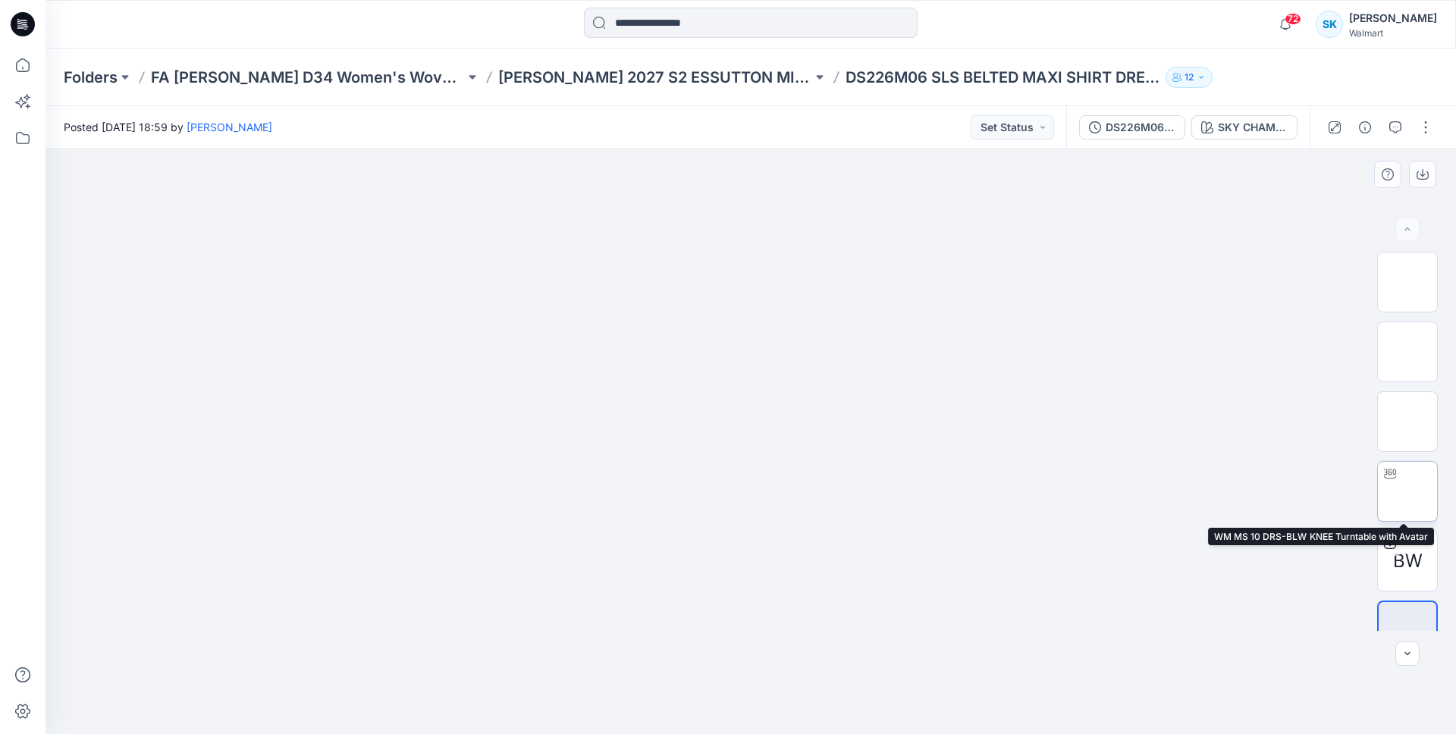
click at [1407, 491] on img at bounding box center [1407, 491] width 0 height 0
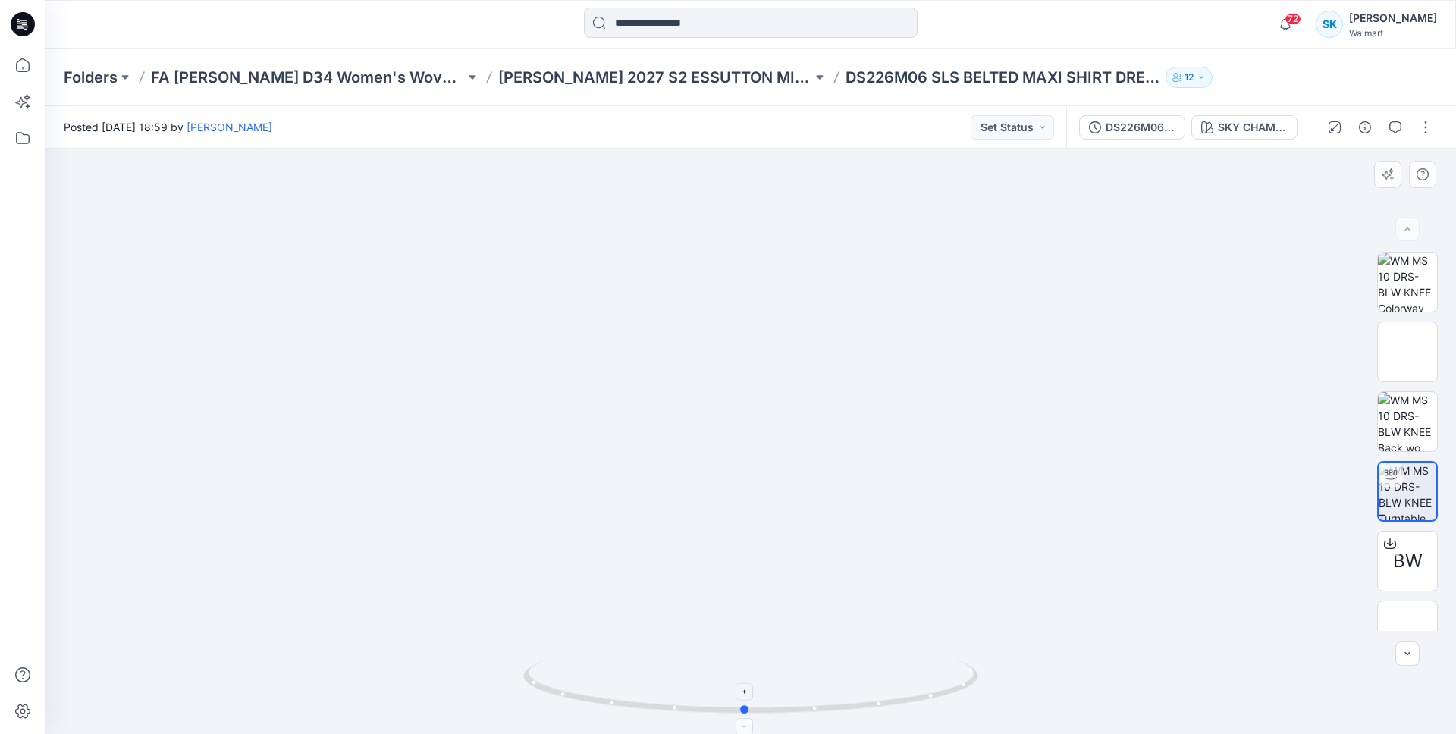
drag, startPoint x: 874, startPoint y: 703, endPoint x: 868, endPoint y: 692, distance: 12.2
click at [868, 692] on icon at bounding box center [752, 688] width 459 height 57
click at [437, 125] on div "Posted [DATE] 18:59 by [PERSON_NAME] Set Status" at bounding box center [555, 127] width 1021 height 42
click at [434, 124] on div "Posted [DATE] 18:59 by [PERSON_NAME] Set Status" at bounding box center [555, 127] width 1021 height 42
click at [208, 31] on div at bounding box center [221, 24] width 353 height 33
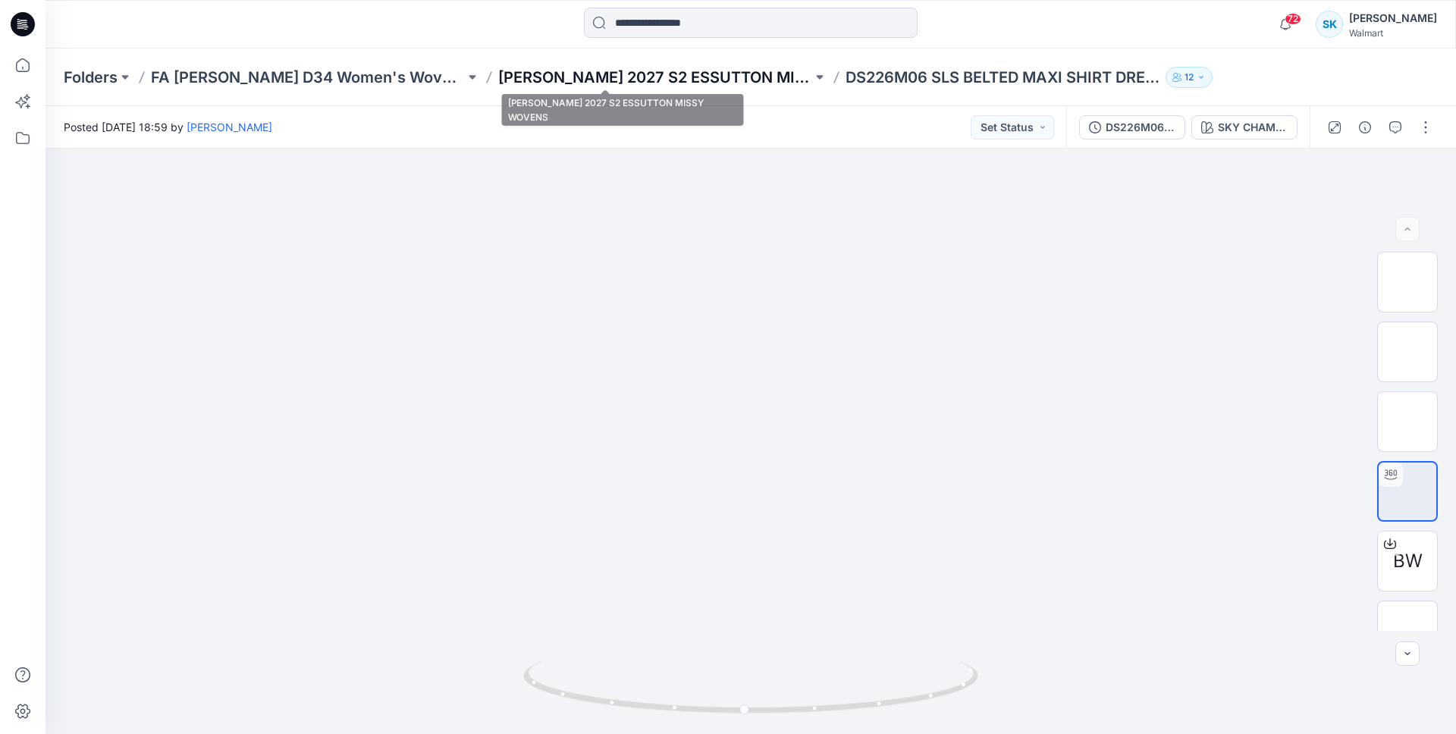
click at [651, 84] on p "[PERSON_NAME] 2027 S2 ESSUTTON MISSY WOVENS" at bounding box center [655, 77] width 314 height 21
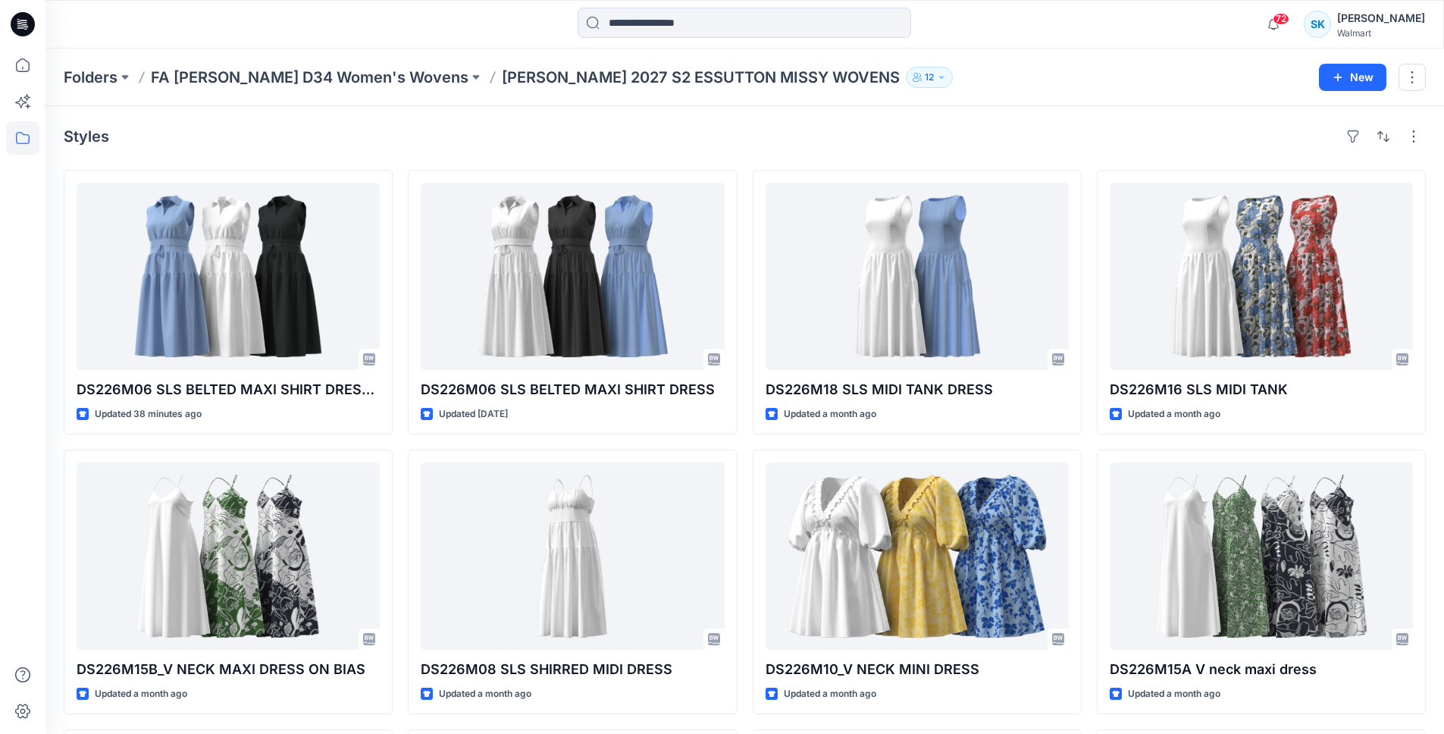
click at [324, 88] on div "Folders FA [PERSON_NAME] D34 Women's Wovens [PERSON_NAME] 2027 S2 ESSUTTON MISS…" at bounding box center [744, 78] width 1399 height 58
click at [326, 77] on p "FA [PERSON_NAME] D34 Women's Wovens" at bounding box center [310, 77] width 318 height 21
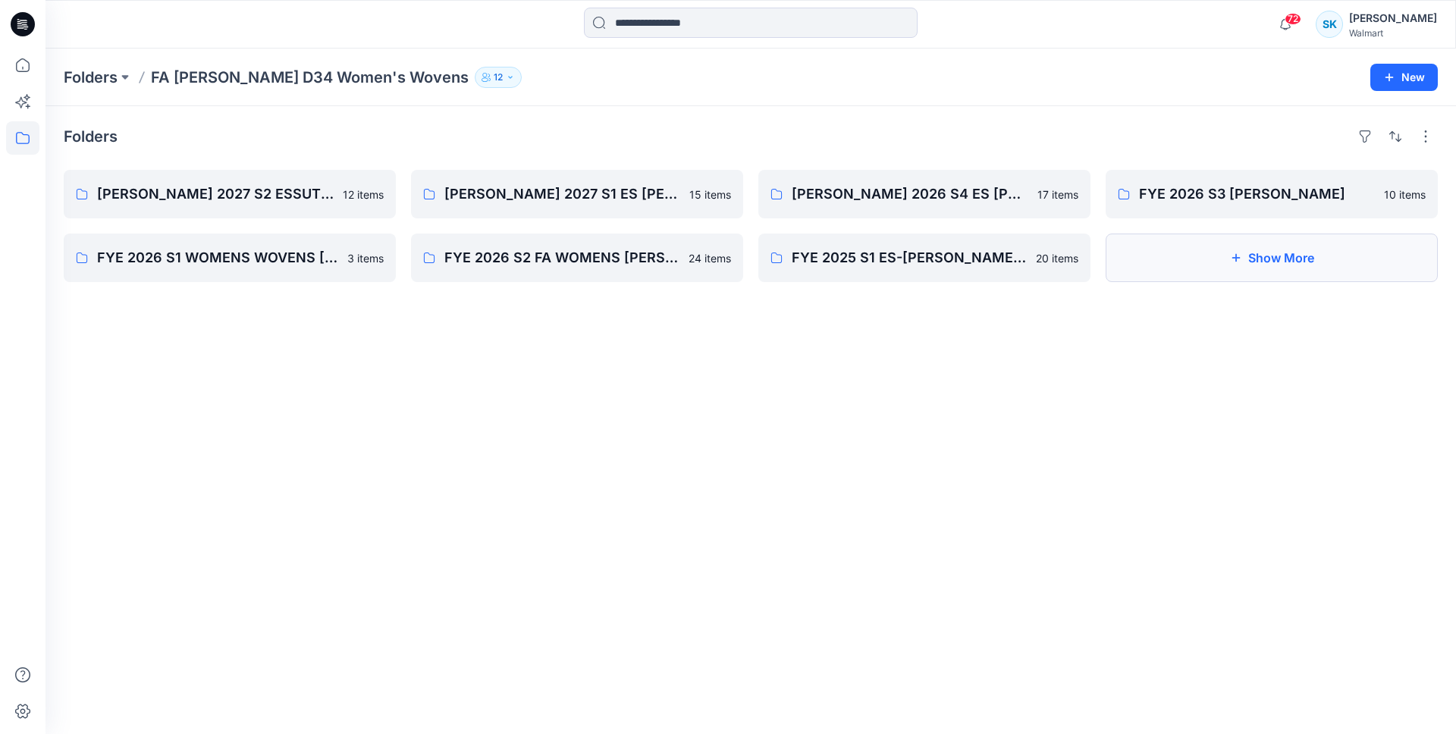
click at [1241, 248] on button "Show More" at bounding box center [1271, 258] width 332 height 49
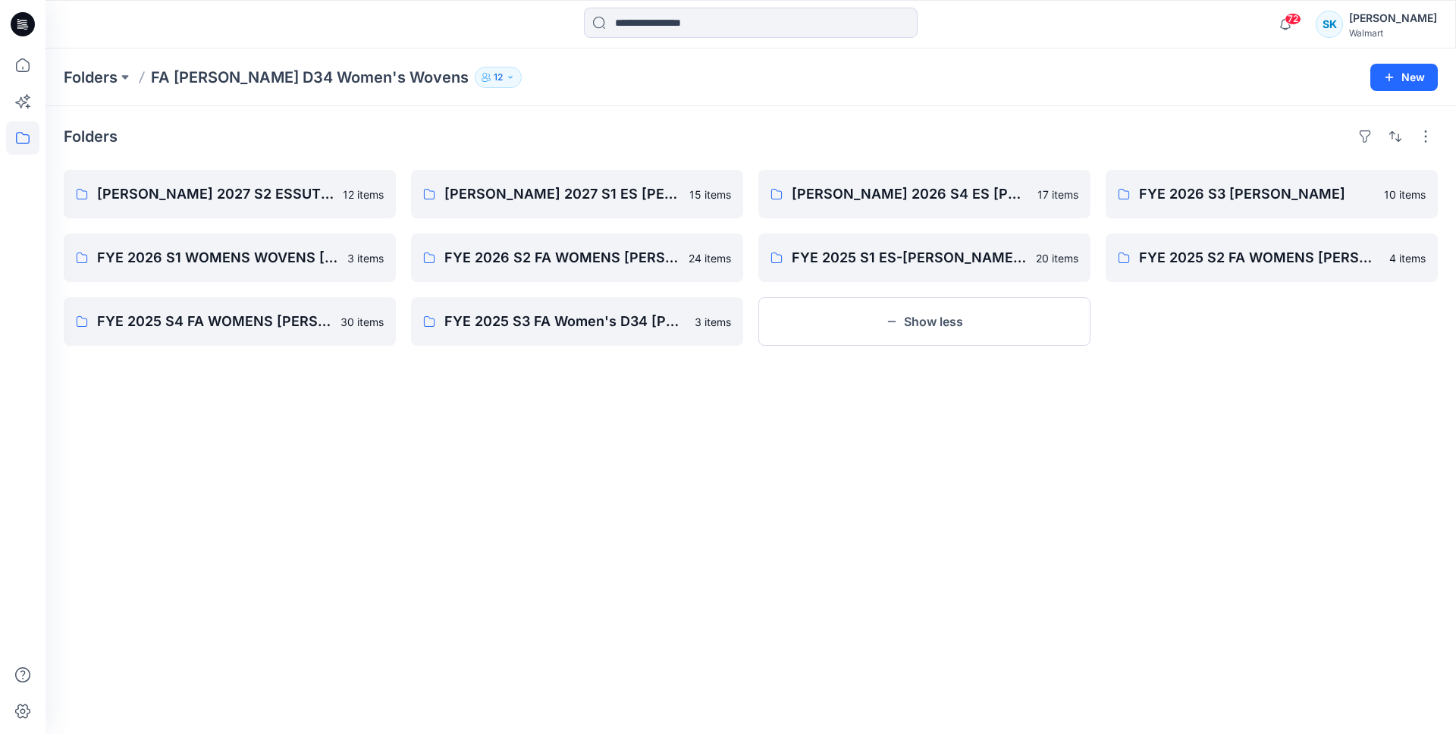
click at [895, 121] on div "Folders [PERSON_NAME] 2027 S2 ESSUTTON MISSY WOVENS 12 items FYE 2026 S1 WOMENS…" at bounding box center [750, 420] width 1410 height 628
